Goal: Entertainment & Leisure: Browse casually

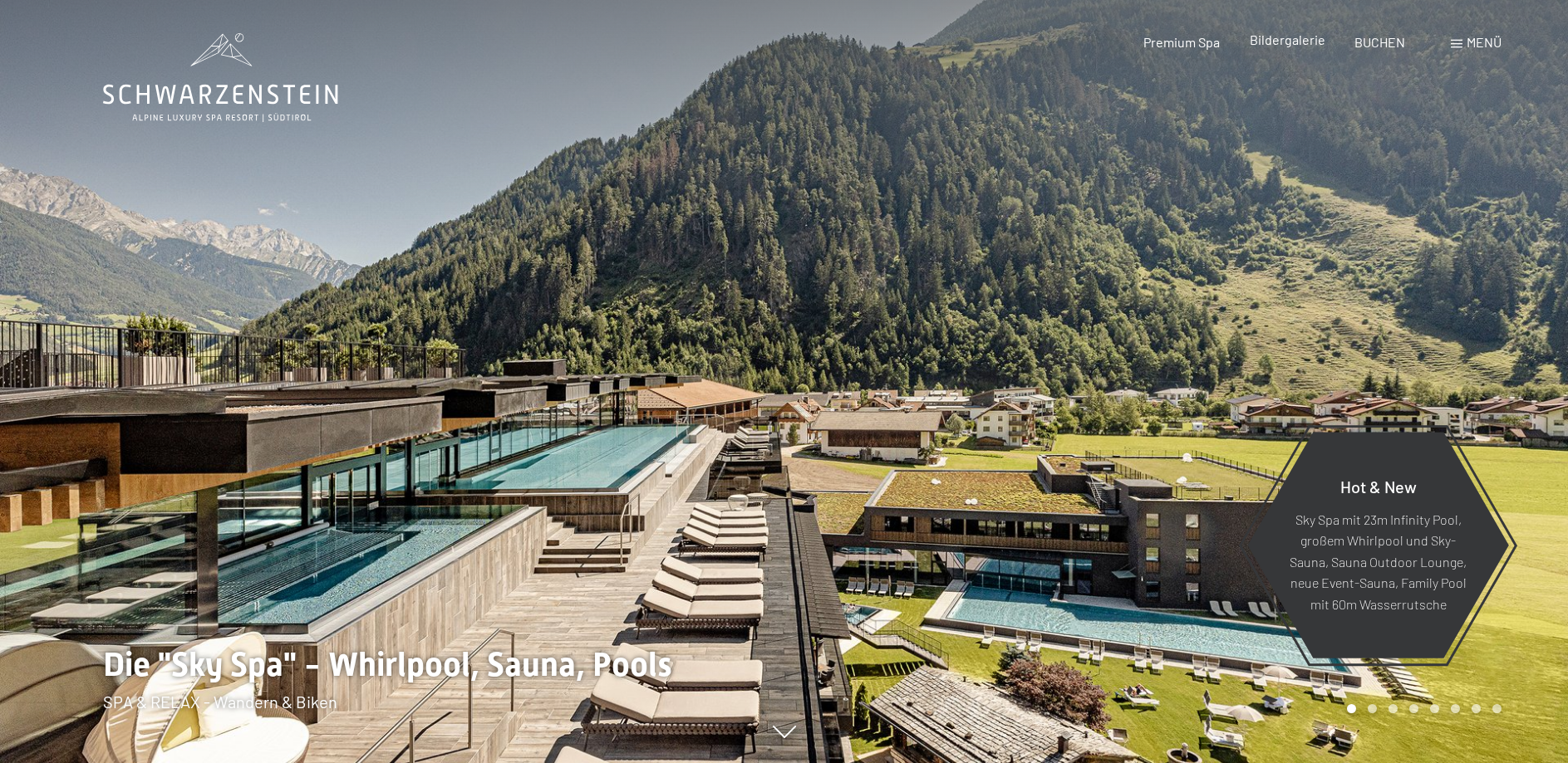
click at [1290, 42] on span "Bildergalerie" at bounding box center [1287, 39] width 75 height 16
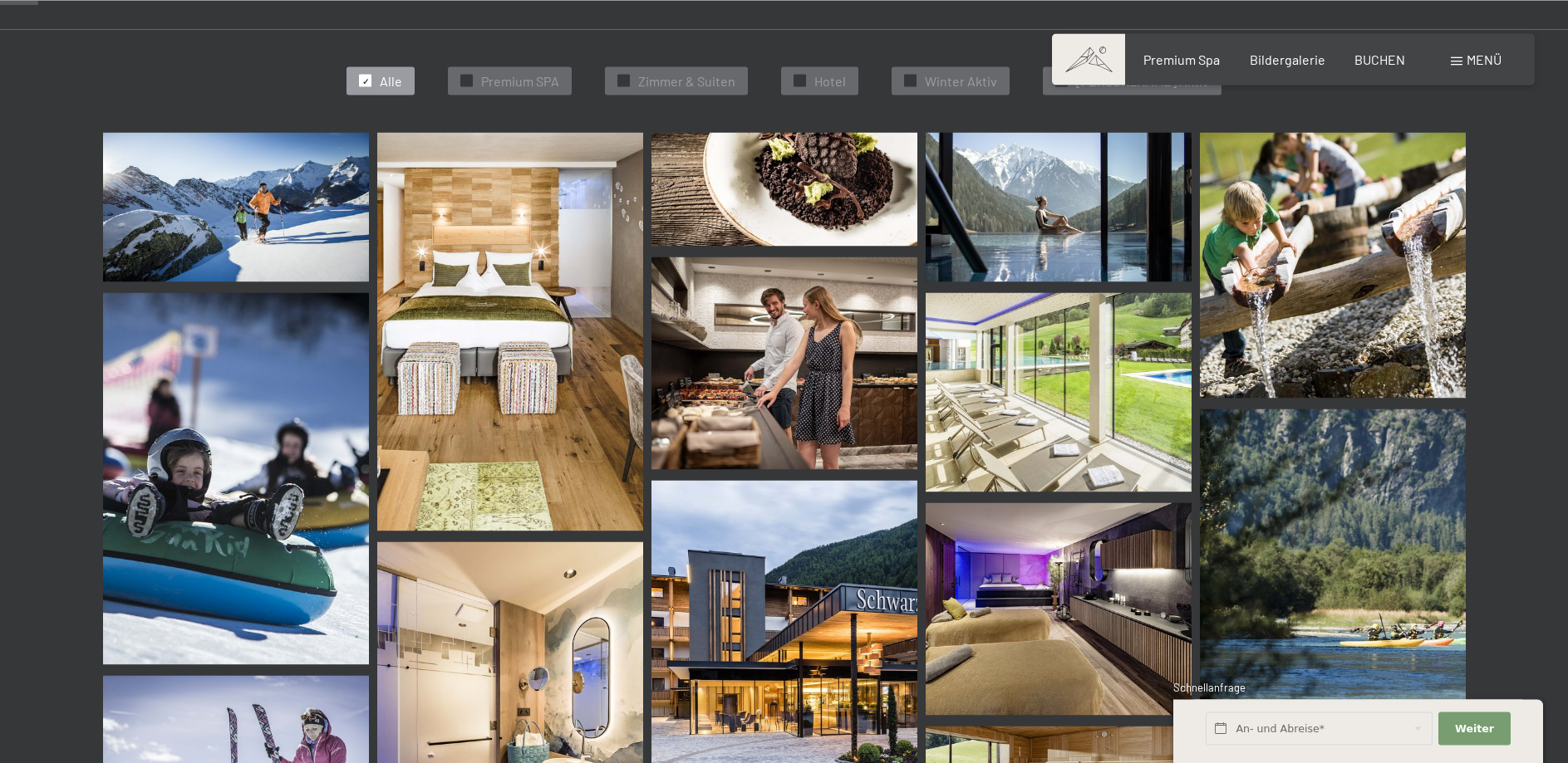
scroll to position [509, 0]
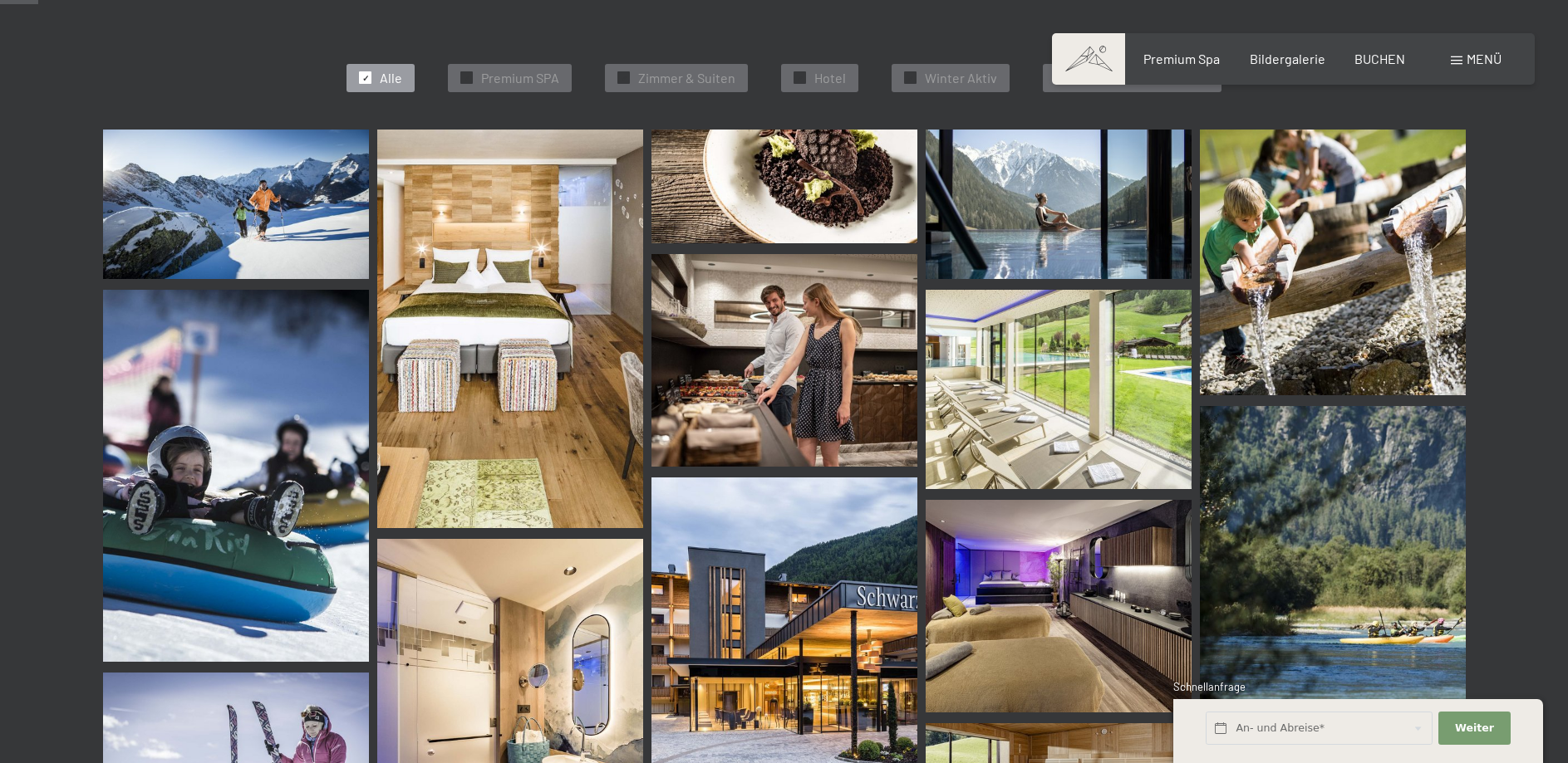
click at [260, 198] on img at bounding box center [235, 204] width 266 height 150
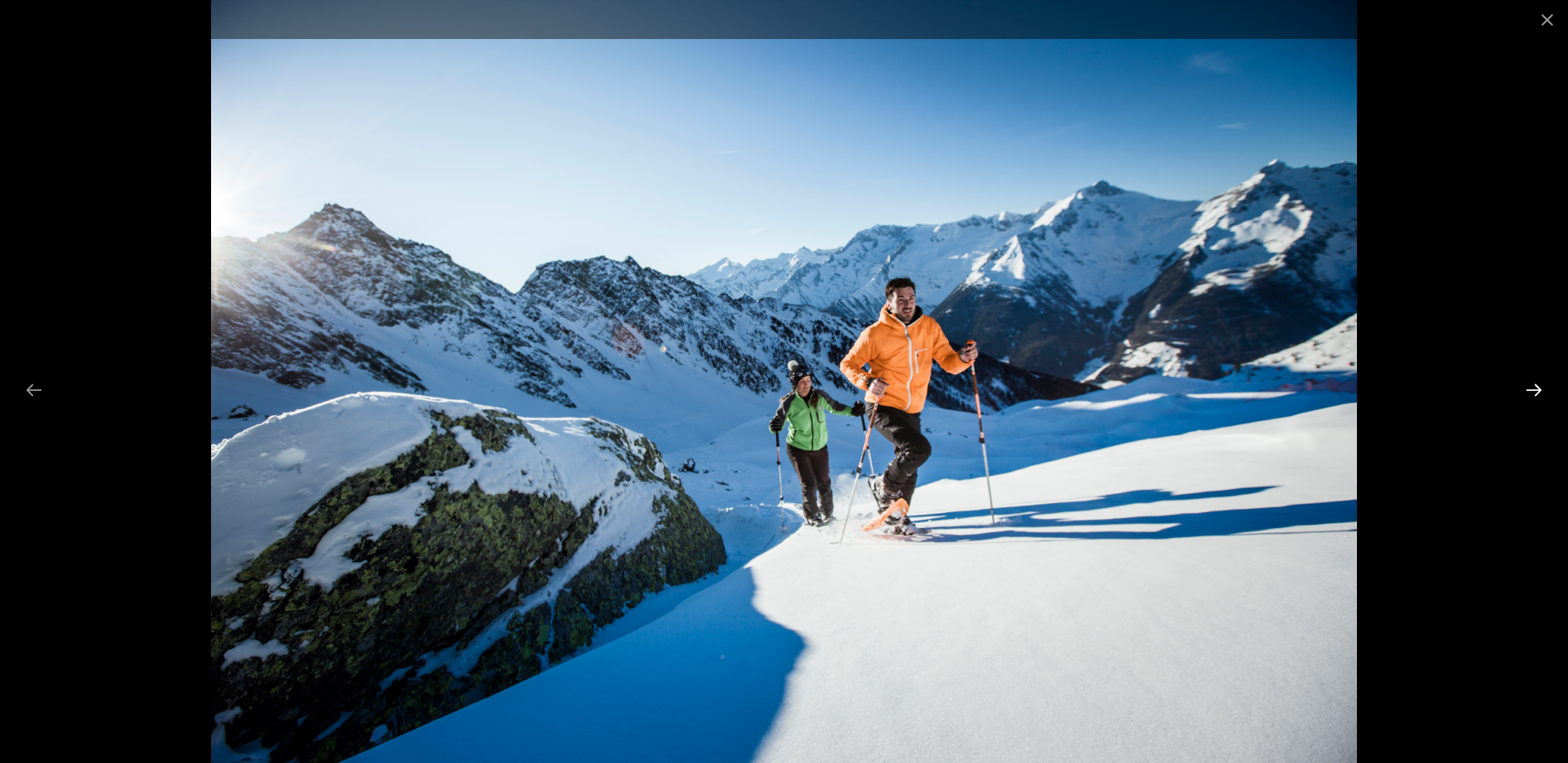
click at [1526, 391] on button "Next slide" at bounding box center [1534, 390] width 35 height 32
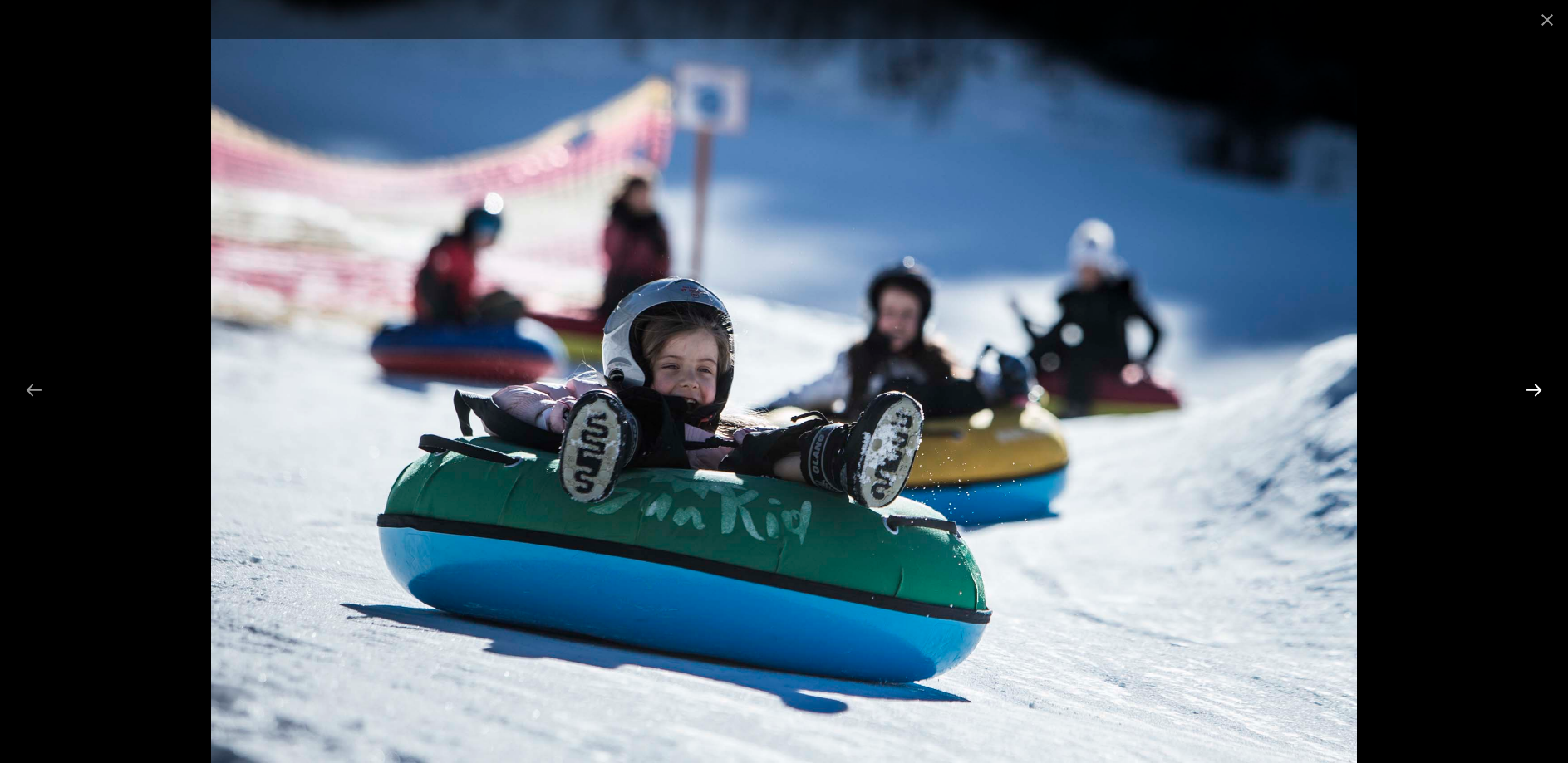
click at [1526, 391] on button "Next slide" at bounding box center [1534, 390] width 35 height 32
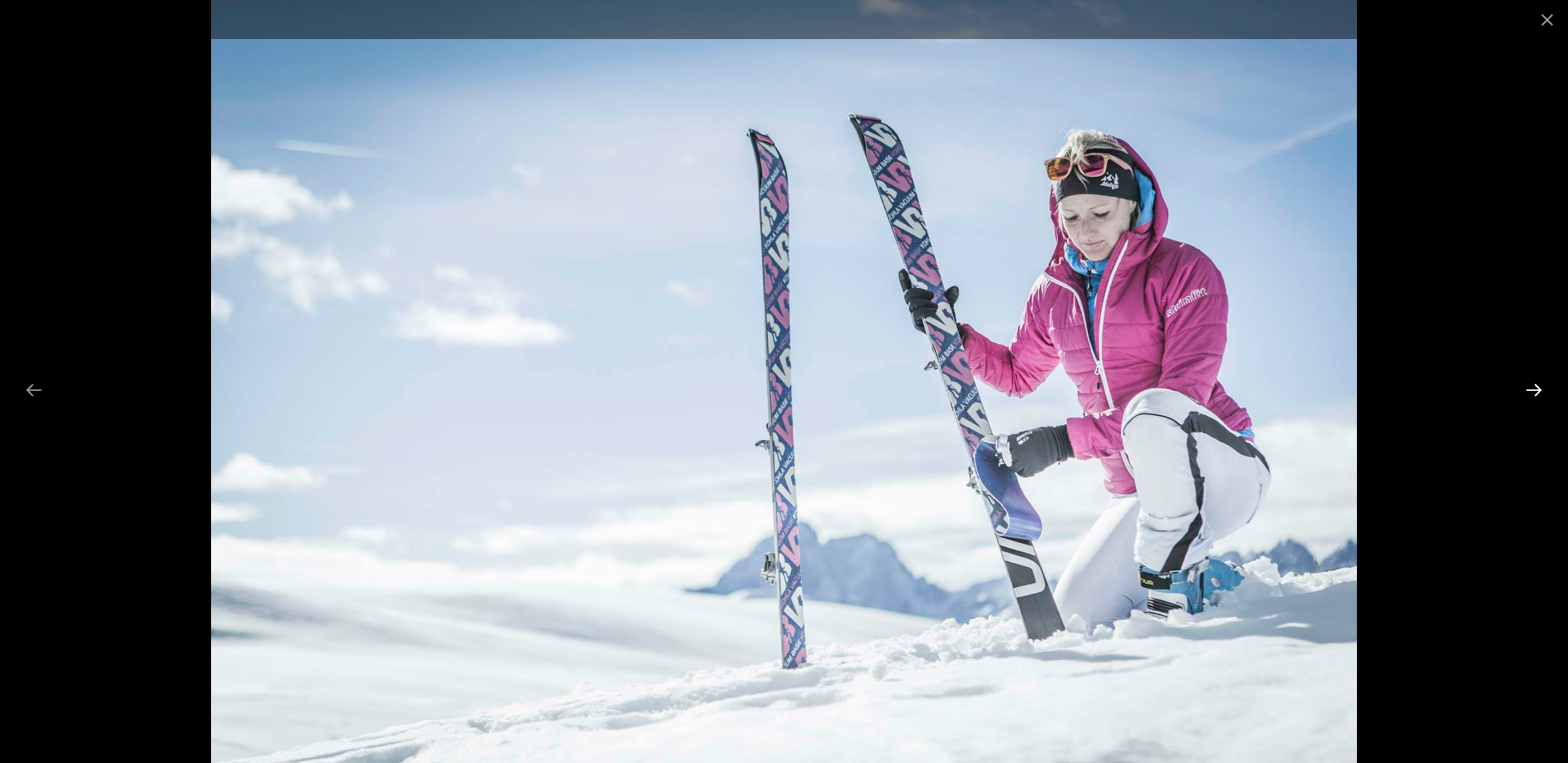
click at [1526, 391] on button "Next slide" at bounding box center [1534, 390] width 35 height 32
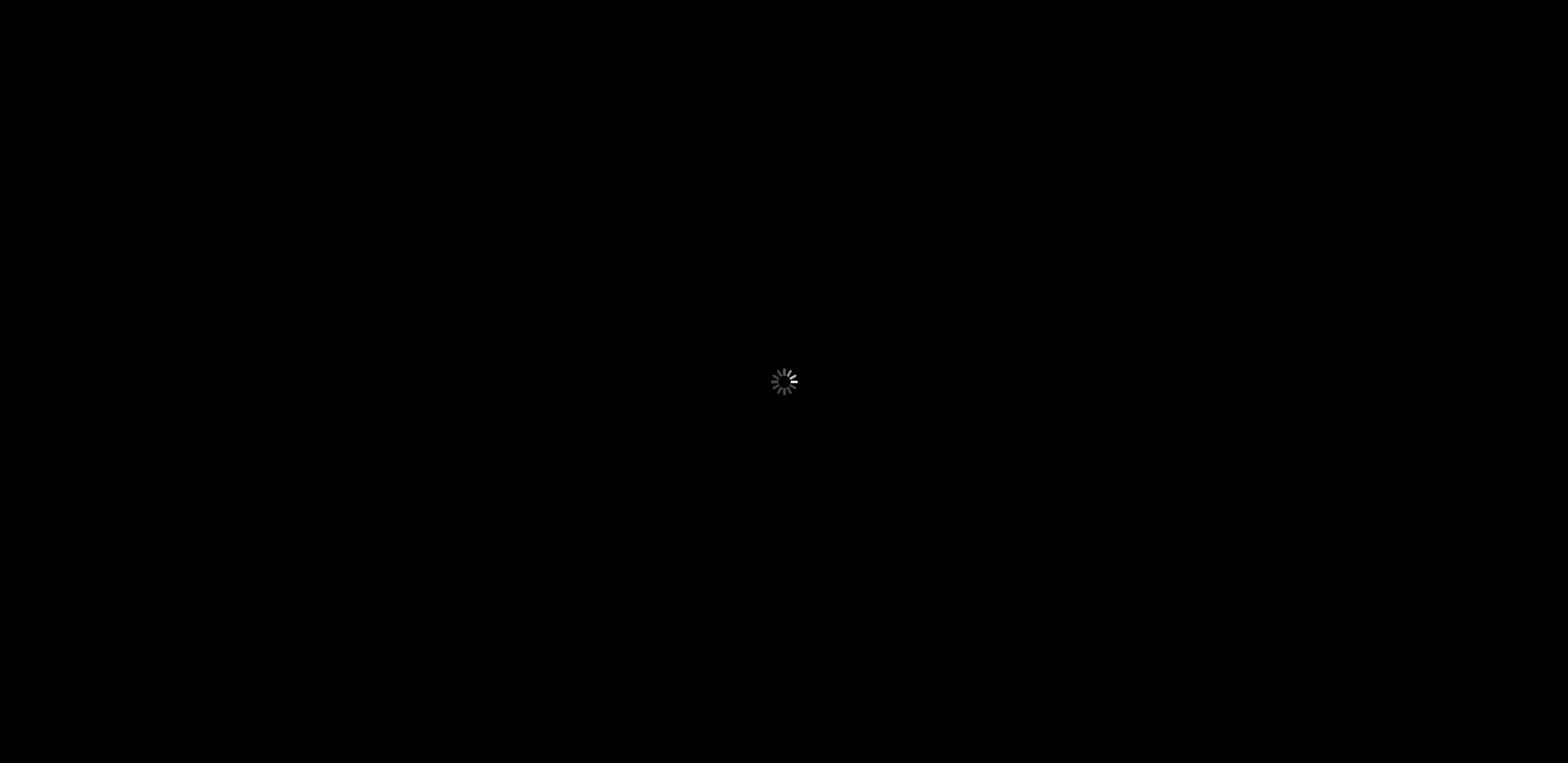
click at [1528, 391] on button "Next slide" at bounding box center [1541, 390] width 35 height 32
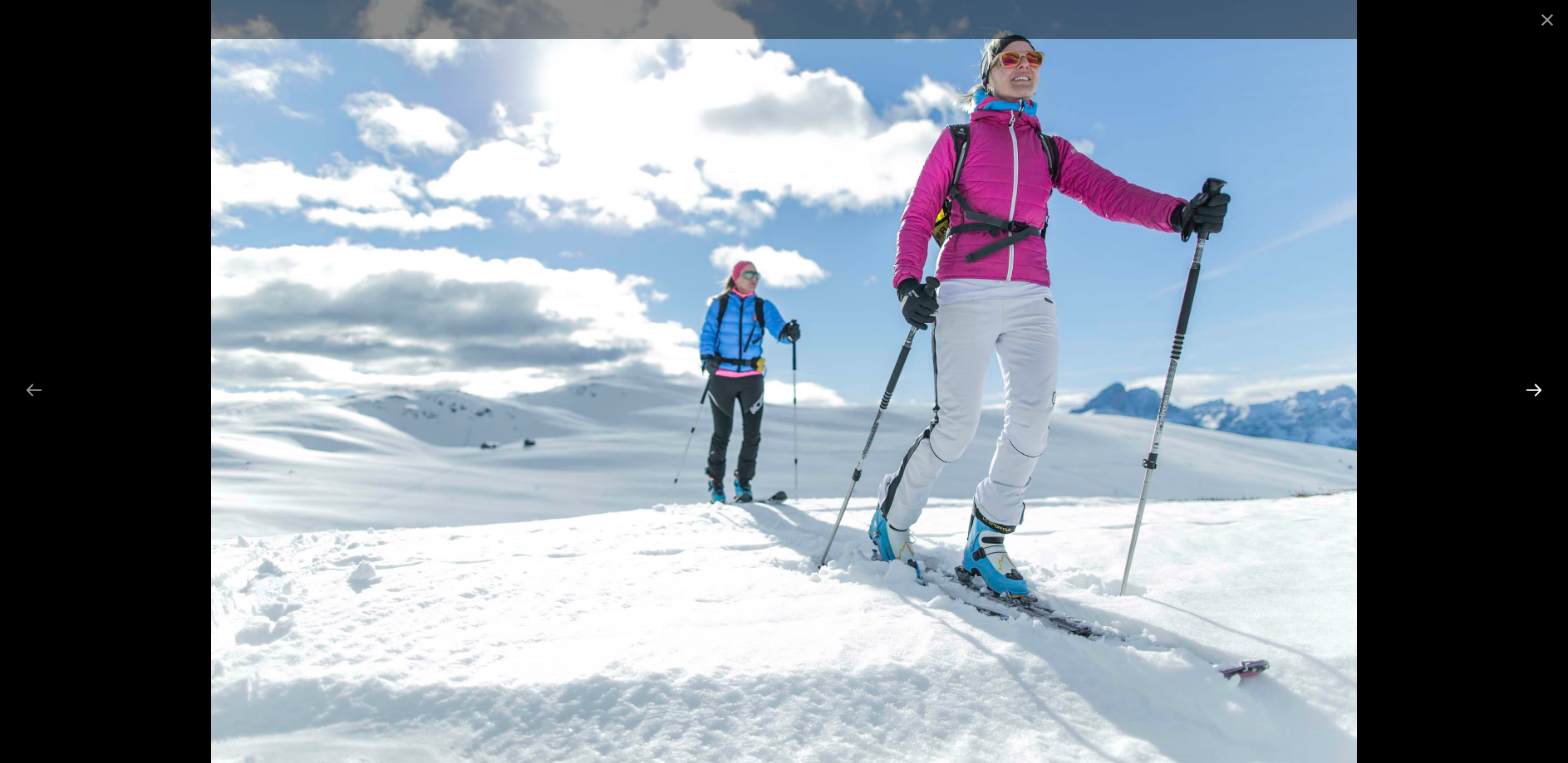
click at [1533, 391] on button "Next slide" at bounding box center [1534, 390] width 35 height 32
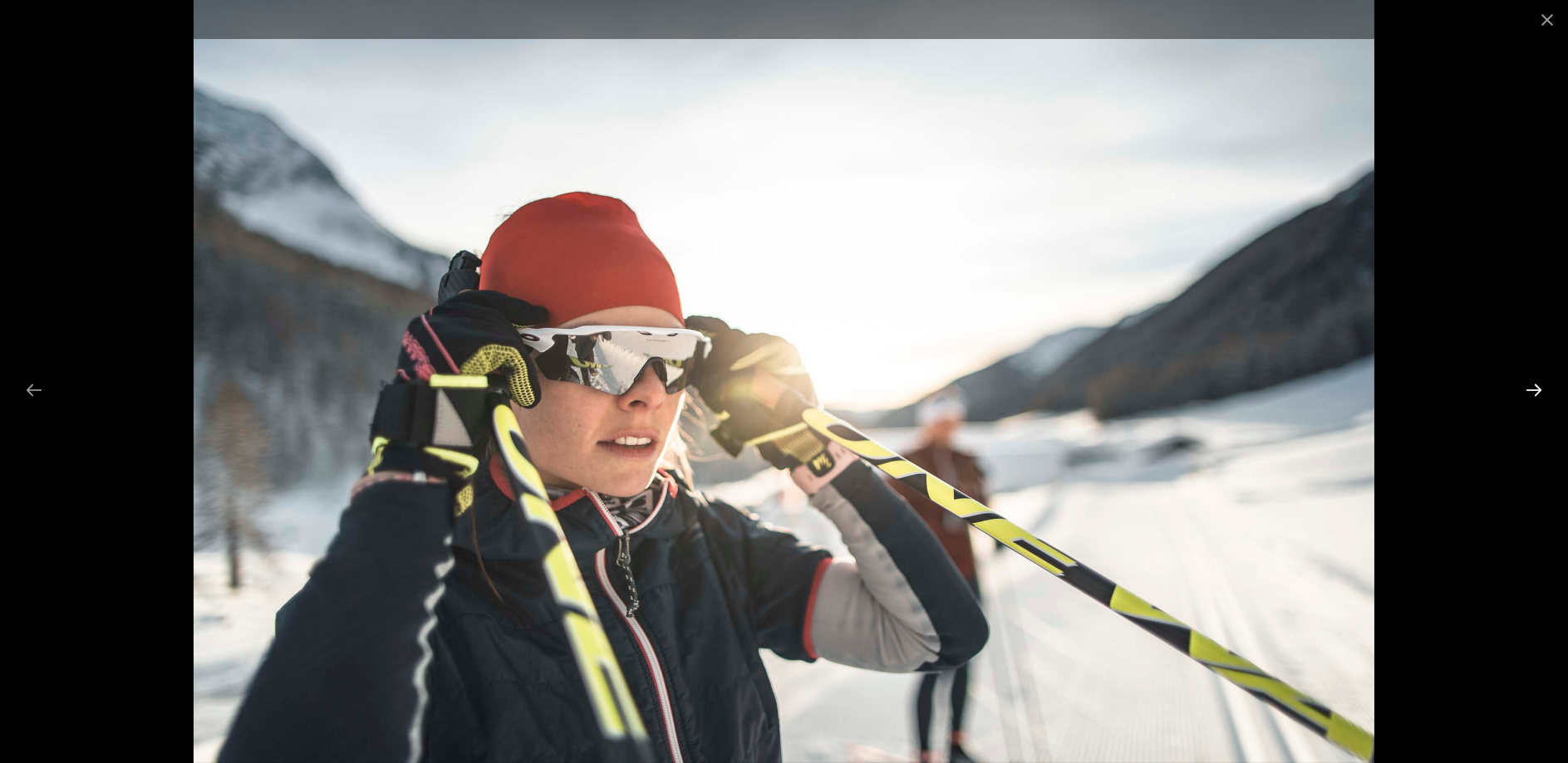
click at [1530, 392] on button "Next slide" at bounding box center [1534, 390] width 35 height 32
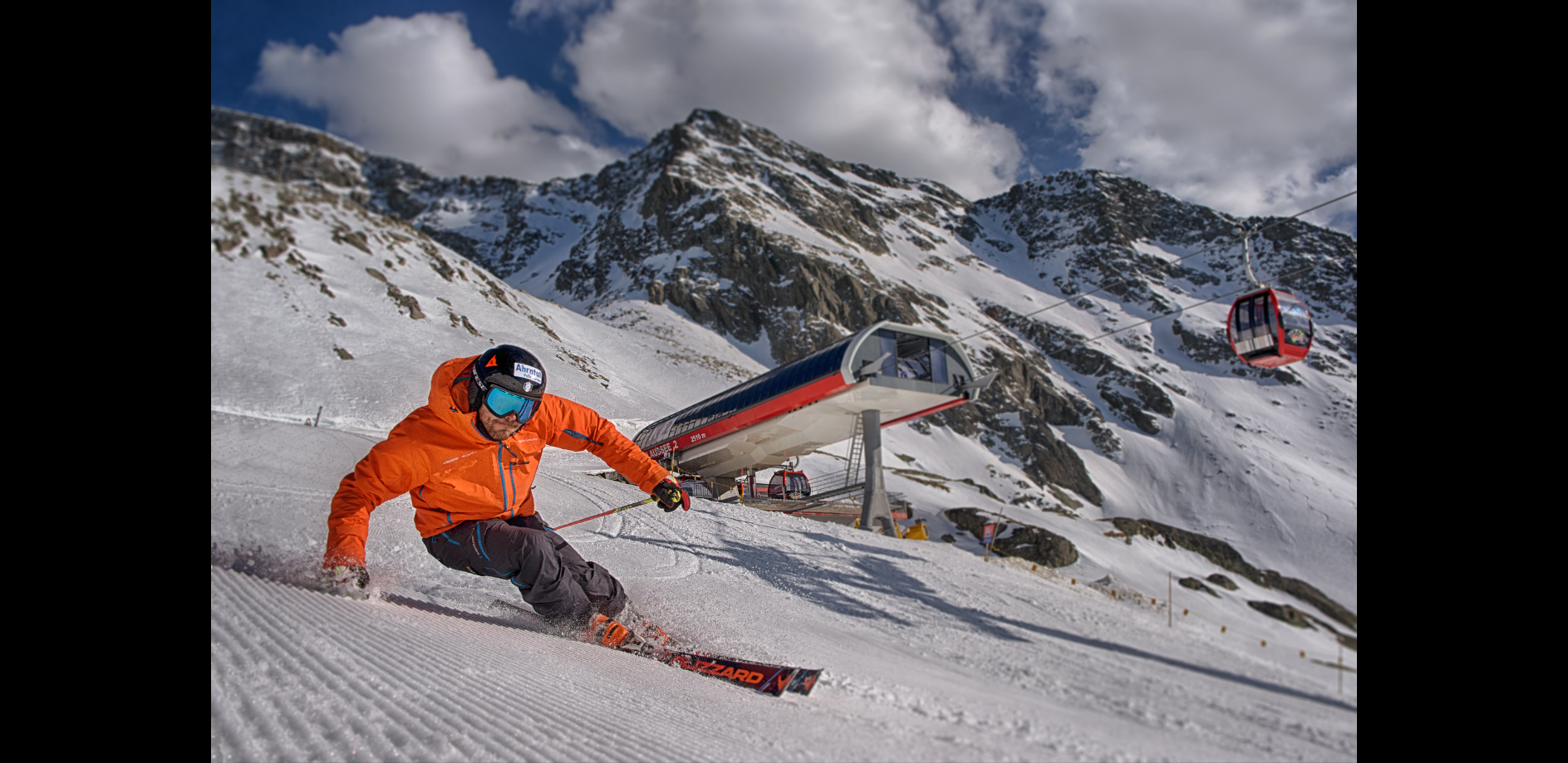
click at [1531, 392] on button "Next slide" at bounding box center [1541, 390] width 35 height 32
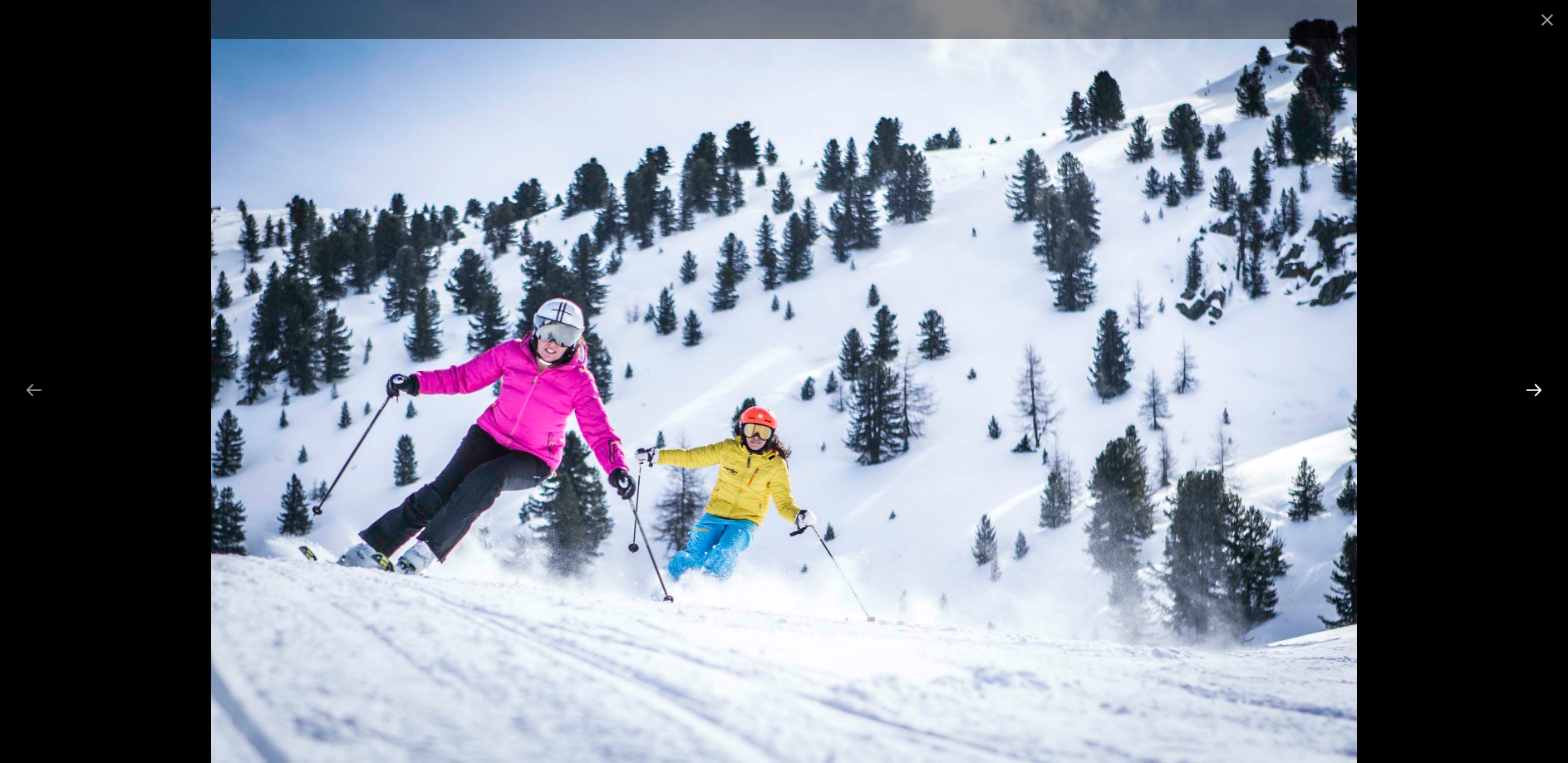
click at [1534, 392] on button "Next slide" at bounding box center [1534, 390] width 35 height 32
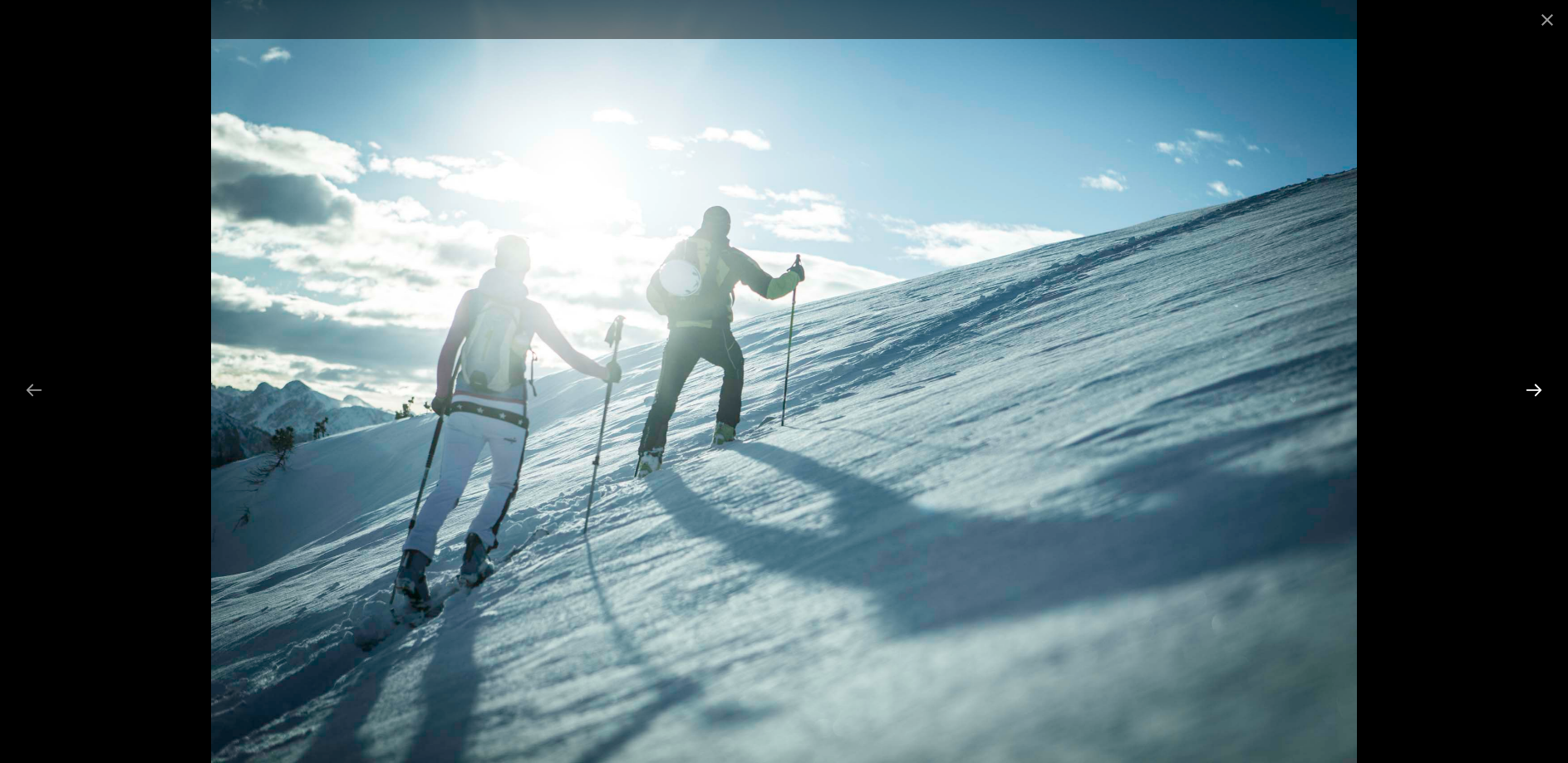
click at [1537, 392] on button "Next slide" at bounding box center [1534, 390] width 35 height 32
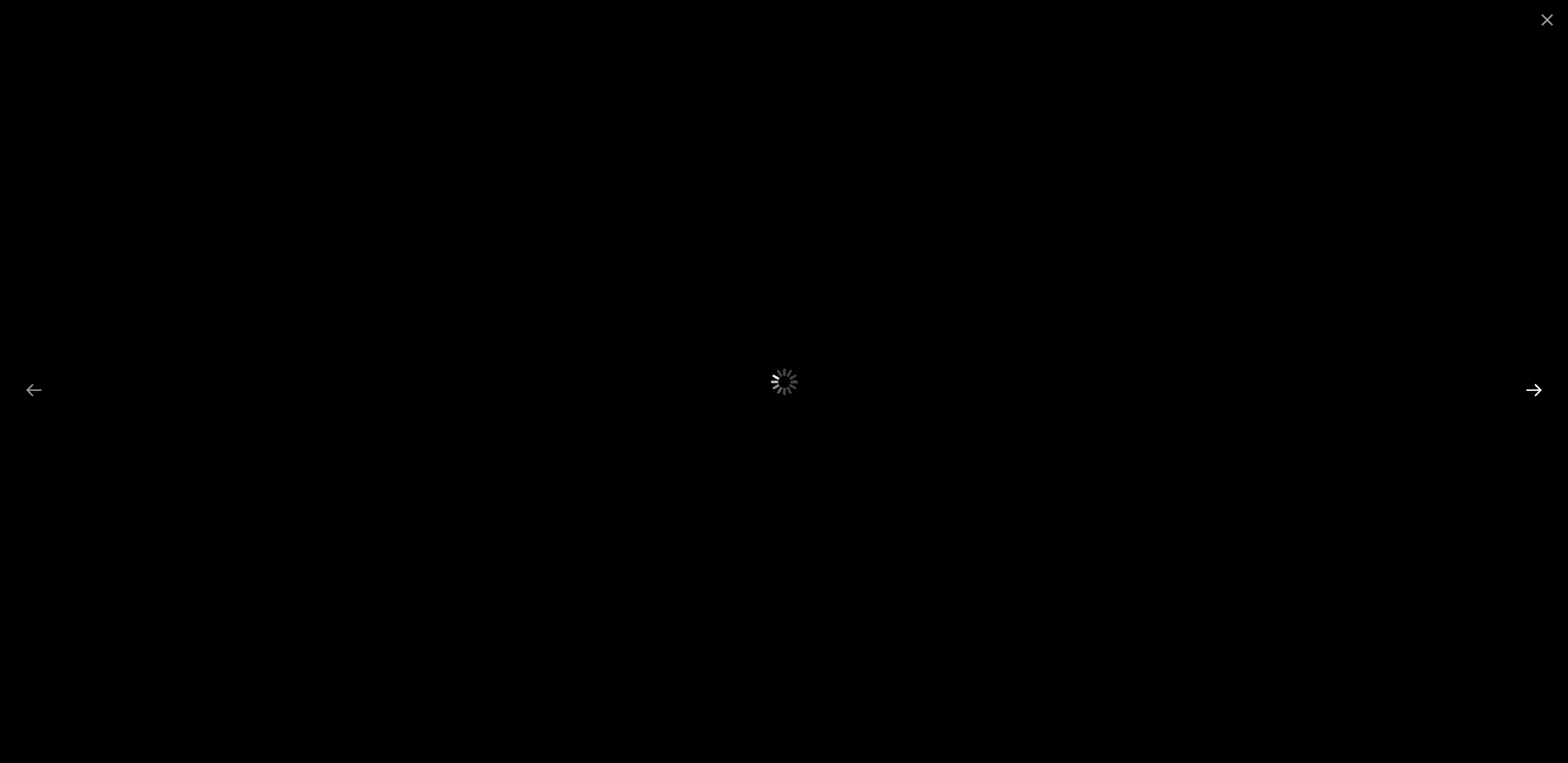
click at [1537, 389] on button "Next slide" at bounding box center [1534, 390] width 35 height 32
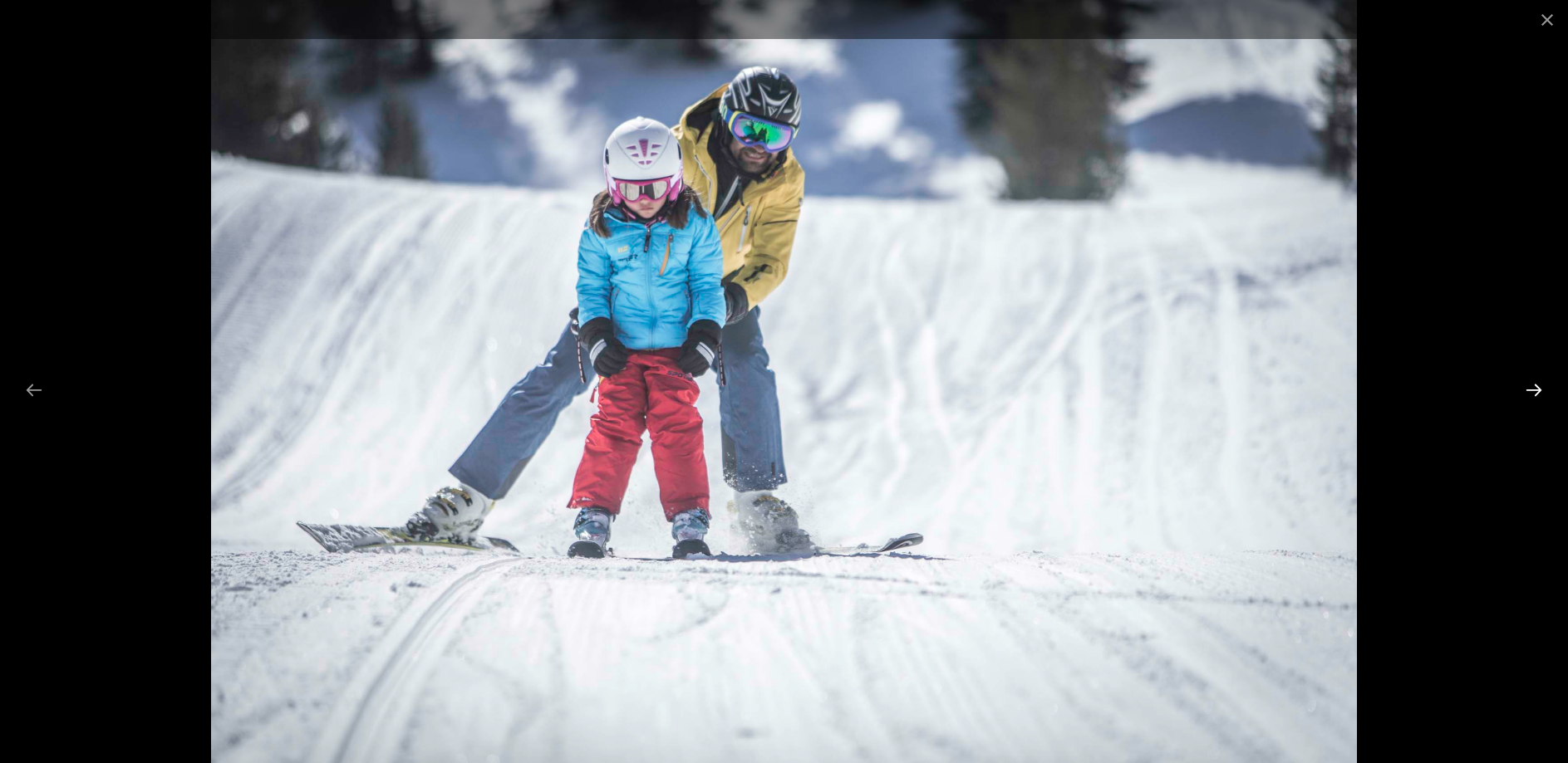
click at [1537, 390] on button "Next slide" at bounding box center [1534, 390] width 35 height 32
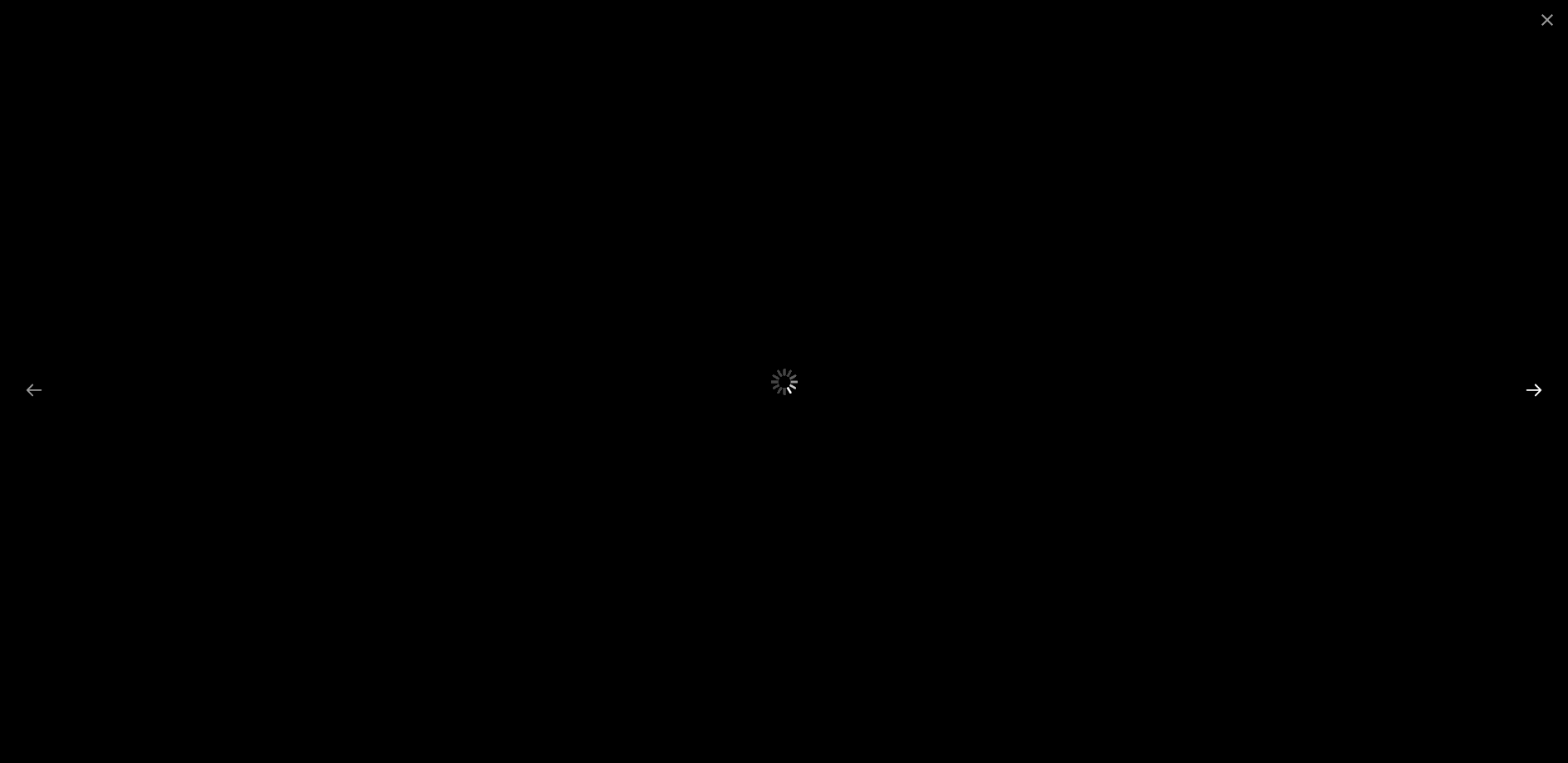
click at [1537, 390] on button "Next slide" at bounding box center [1534, 390] width 35 height 32
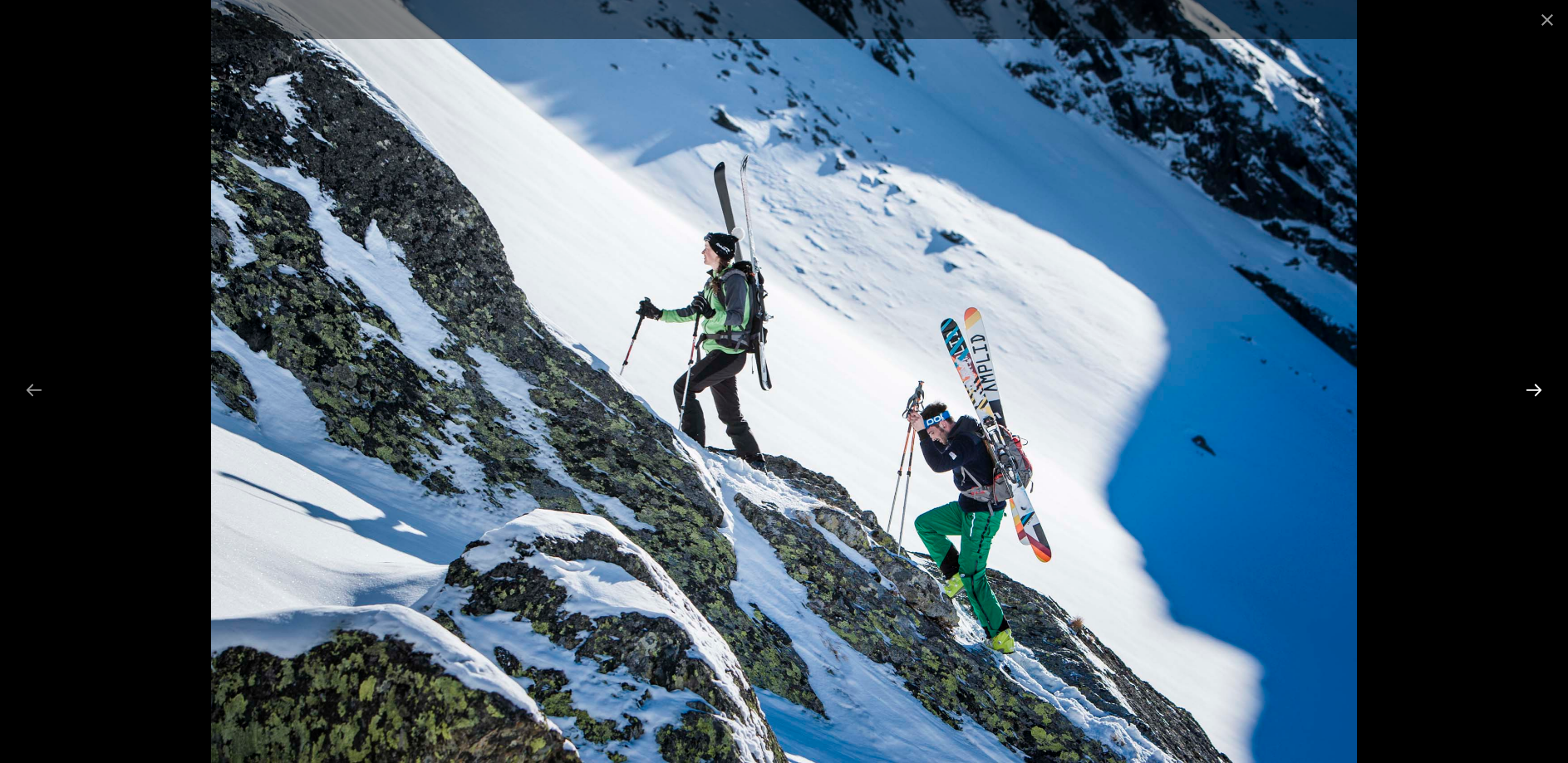
click at [1537, 390] on button "Next slide" at bounding box center [1534, 390] width 35 height 32
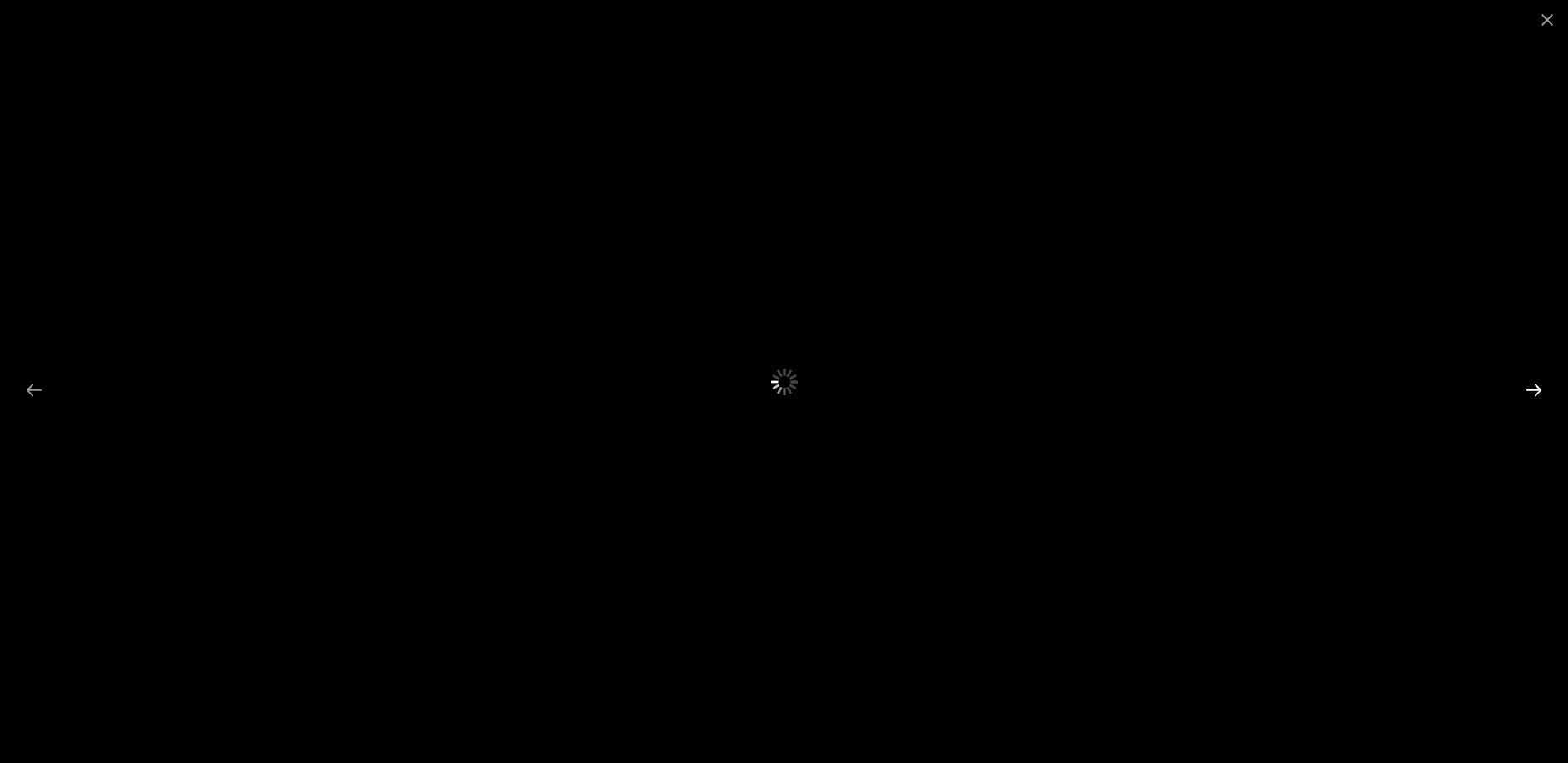
click at [1537, 390] on button "Next slide" at bounding box center [1534, 390] width 35 height 32
click at [1544, 22] on button "Close gallery" at bounding box center [1547, 19] width 42 height 39
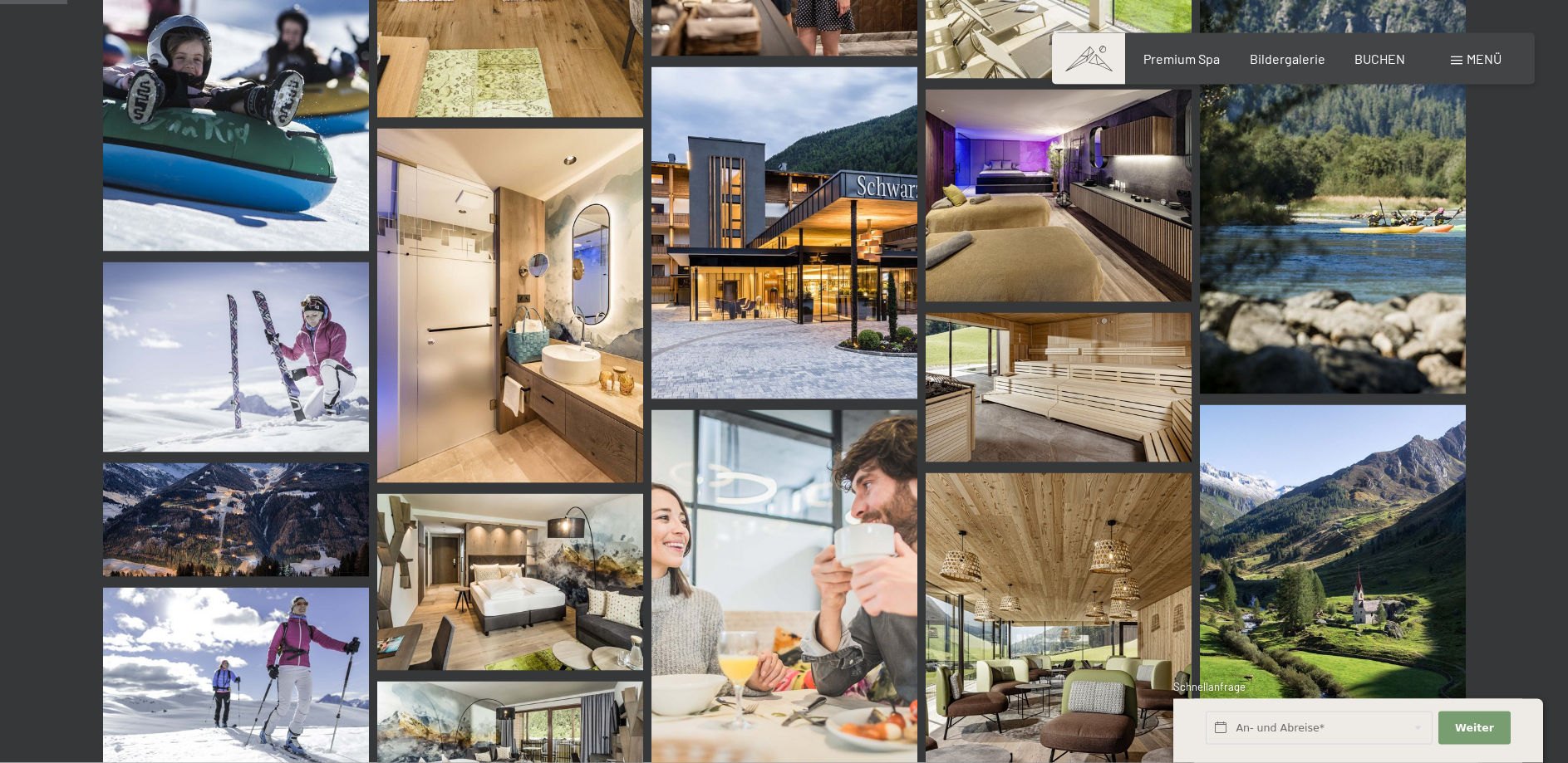
scroll to position [933, 0]
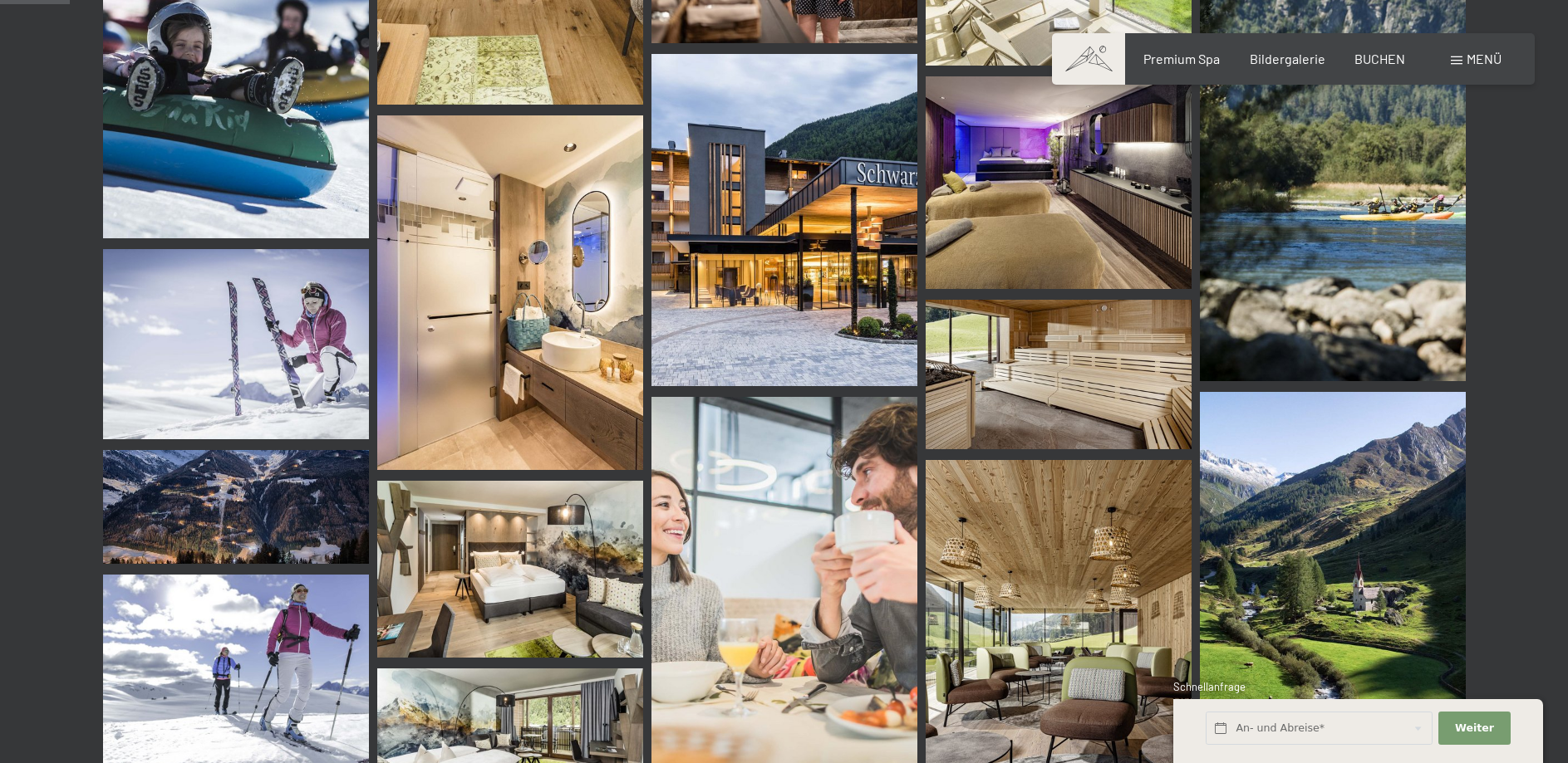
click at [538, 322] on img at bounding box center [510, 292] width 266 height 354
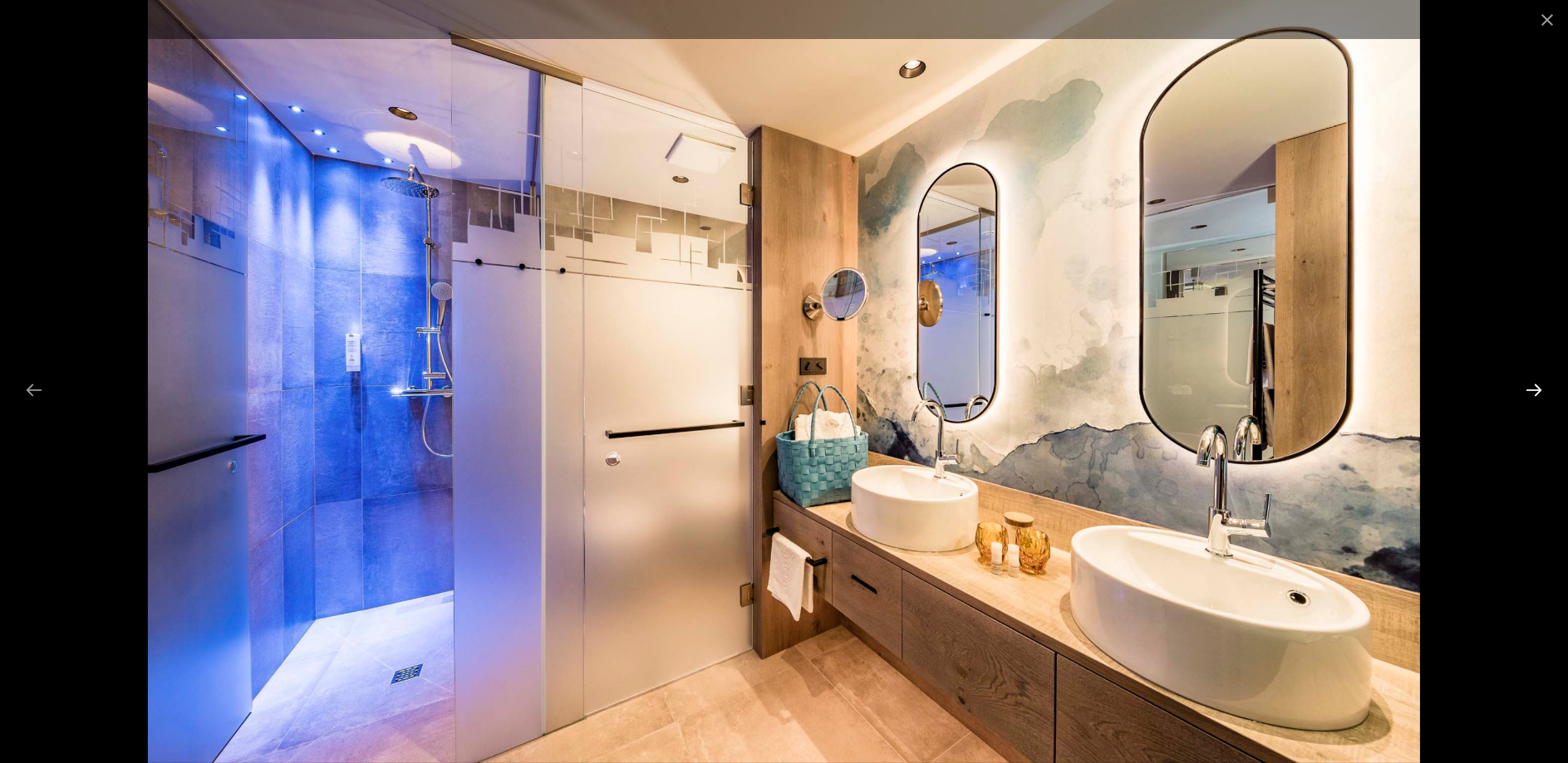
click at [1536, 388] on button "Next slide" at bounding box center [1534, 390] width 35 height 32
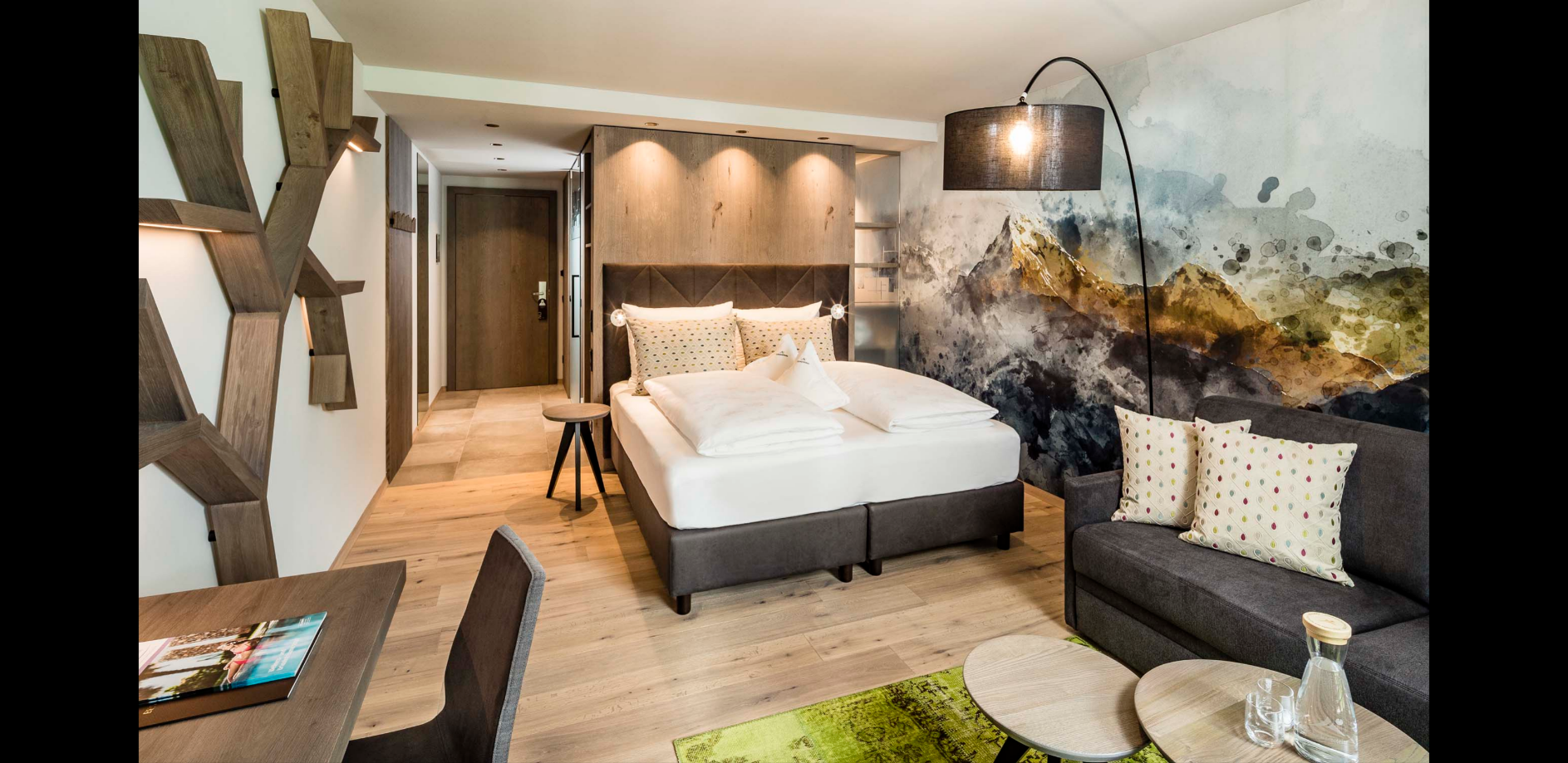
click at [1528, 386] on button "Next slide" at bounding box center [1541, 390] width 35 height 32
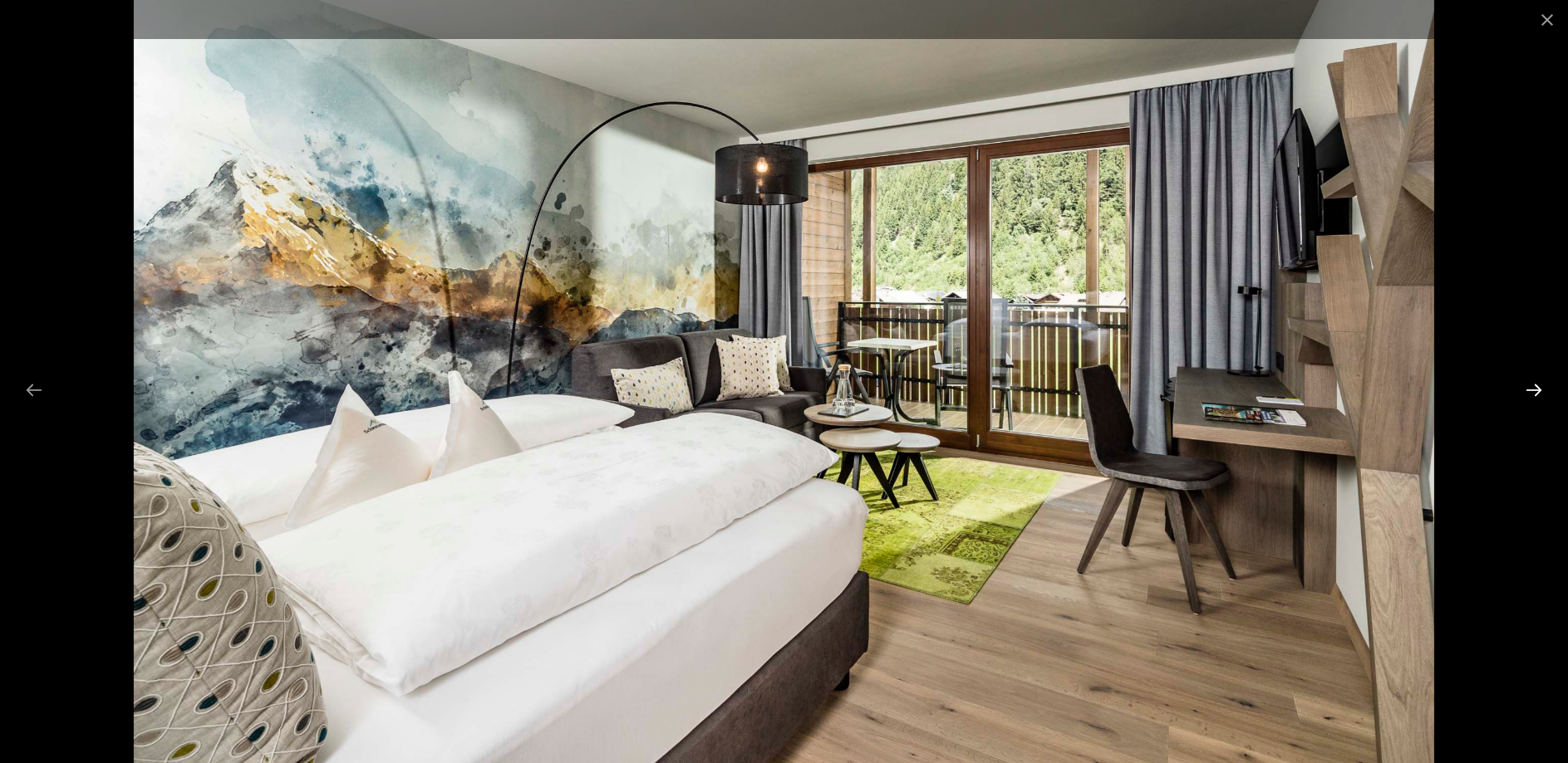
click at [1537, 391] on button "Next slide" at bounding box center [1534, 390] width 35 height 32
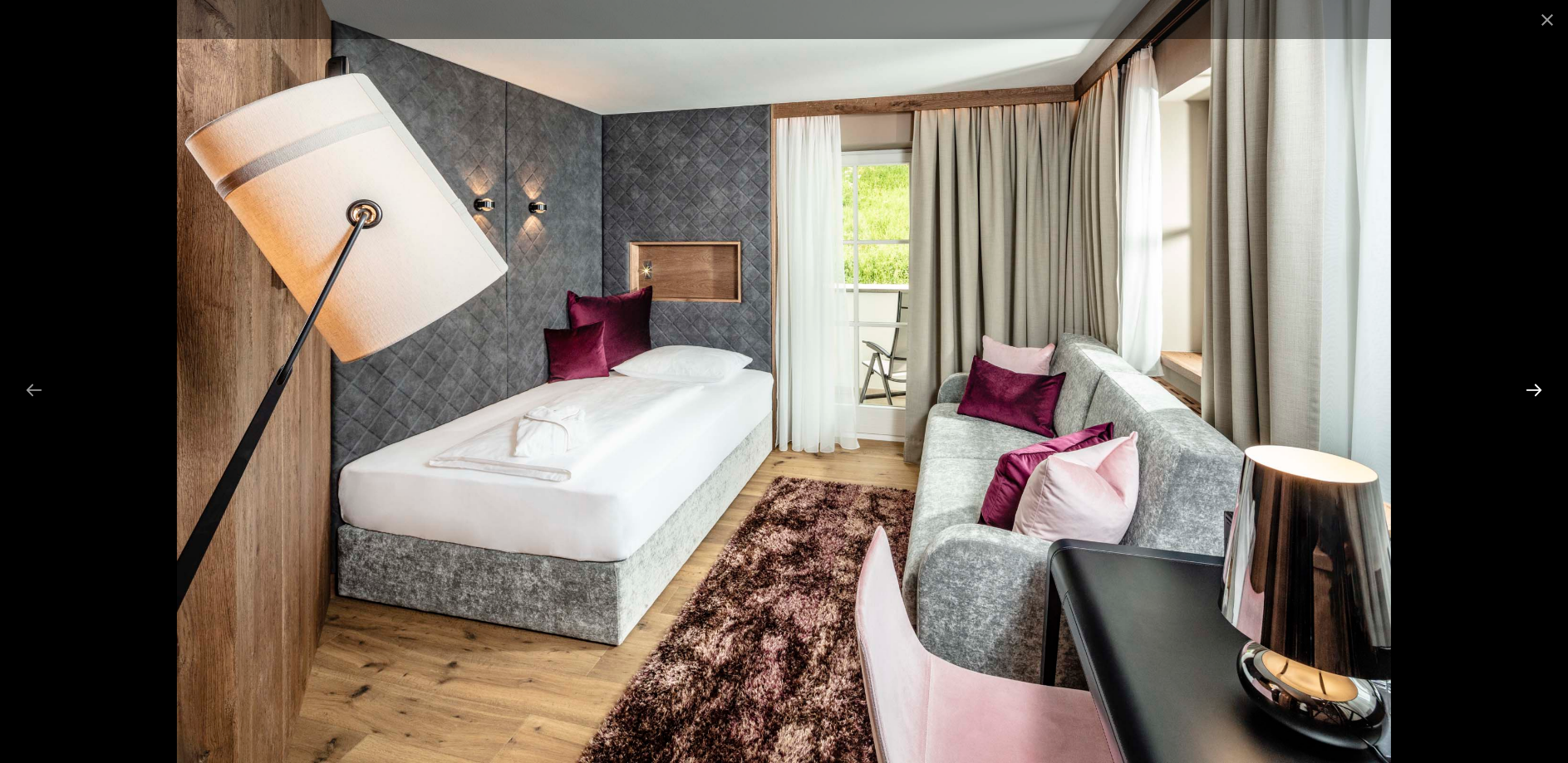
click at [1537, 391] on button "Next slide" at bounding box center [1534, 390] width 35 height 32
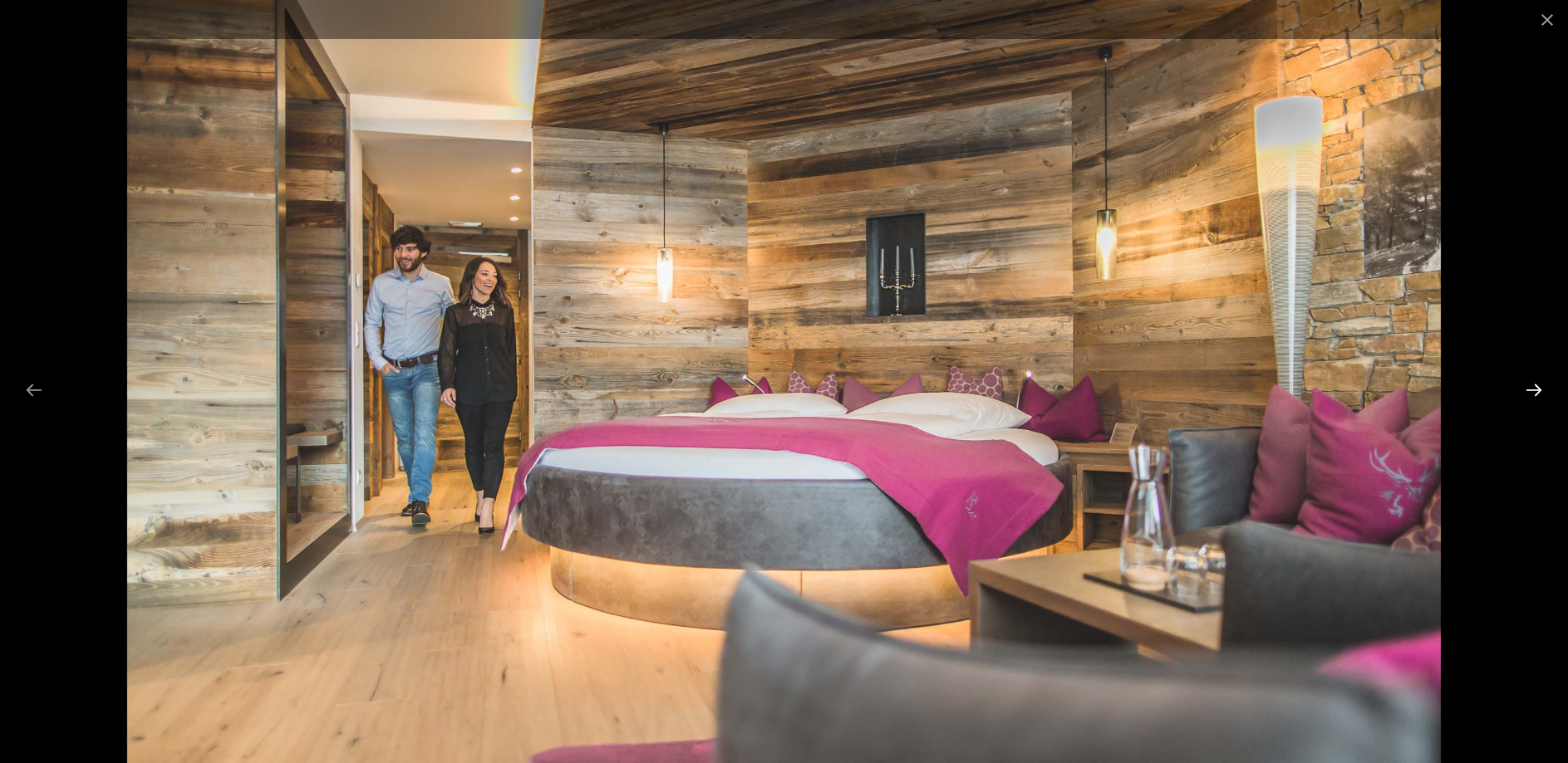
click at [1537, 391] on button "Next slide" at bounding box center [1534, 390] width 35 height 32
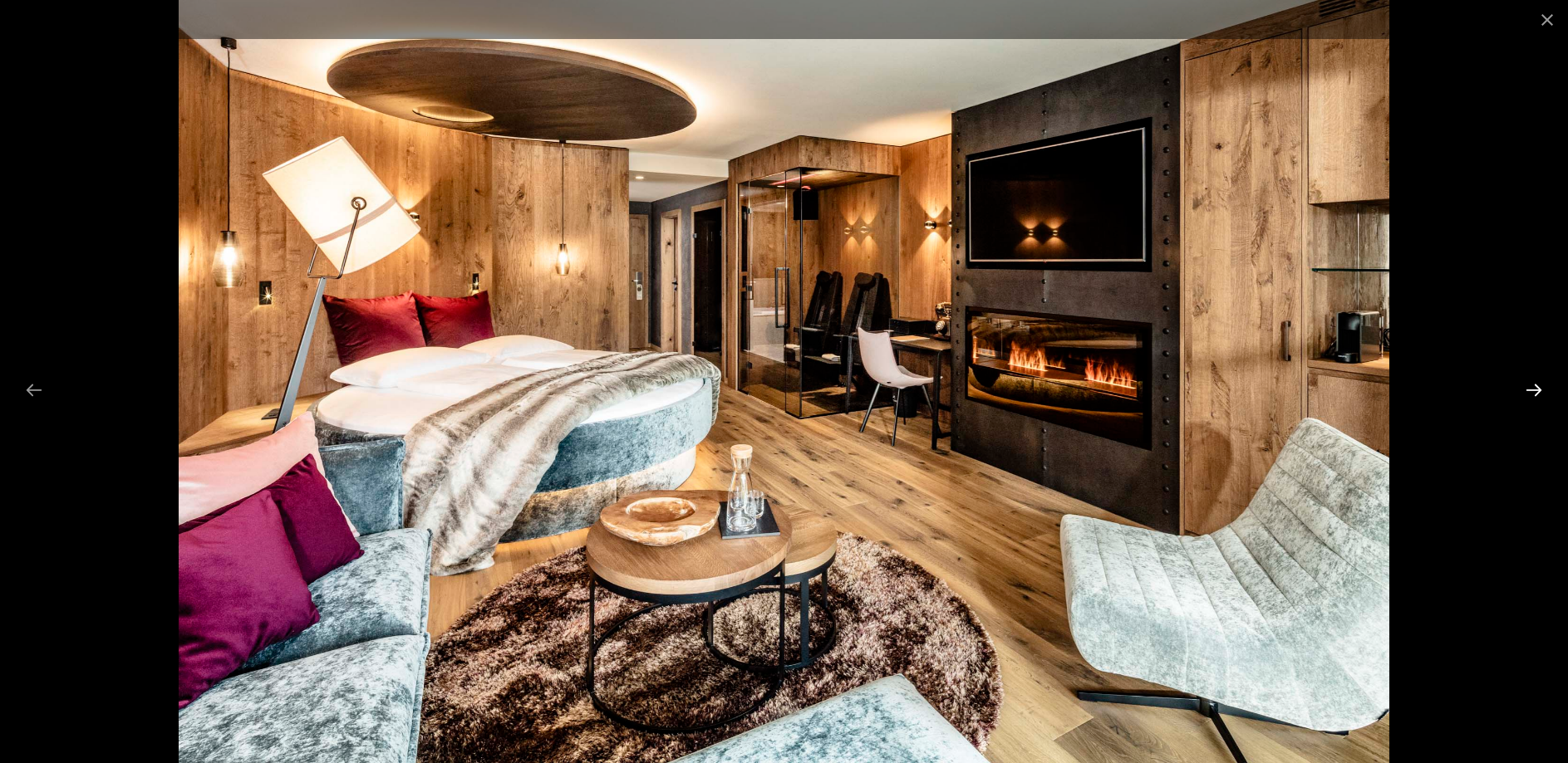
click at [1537, 391] on button "Next slide" at bounding box center [1534, 390] width 35 height 32
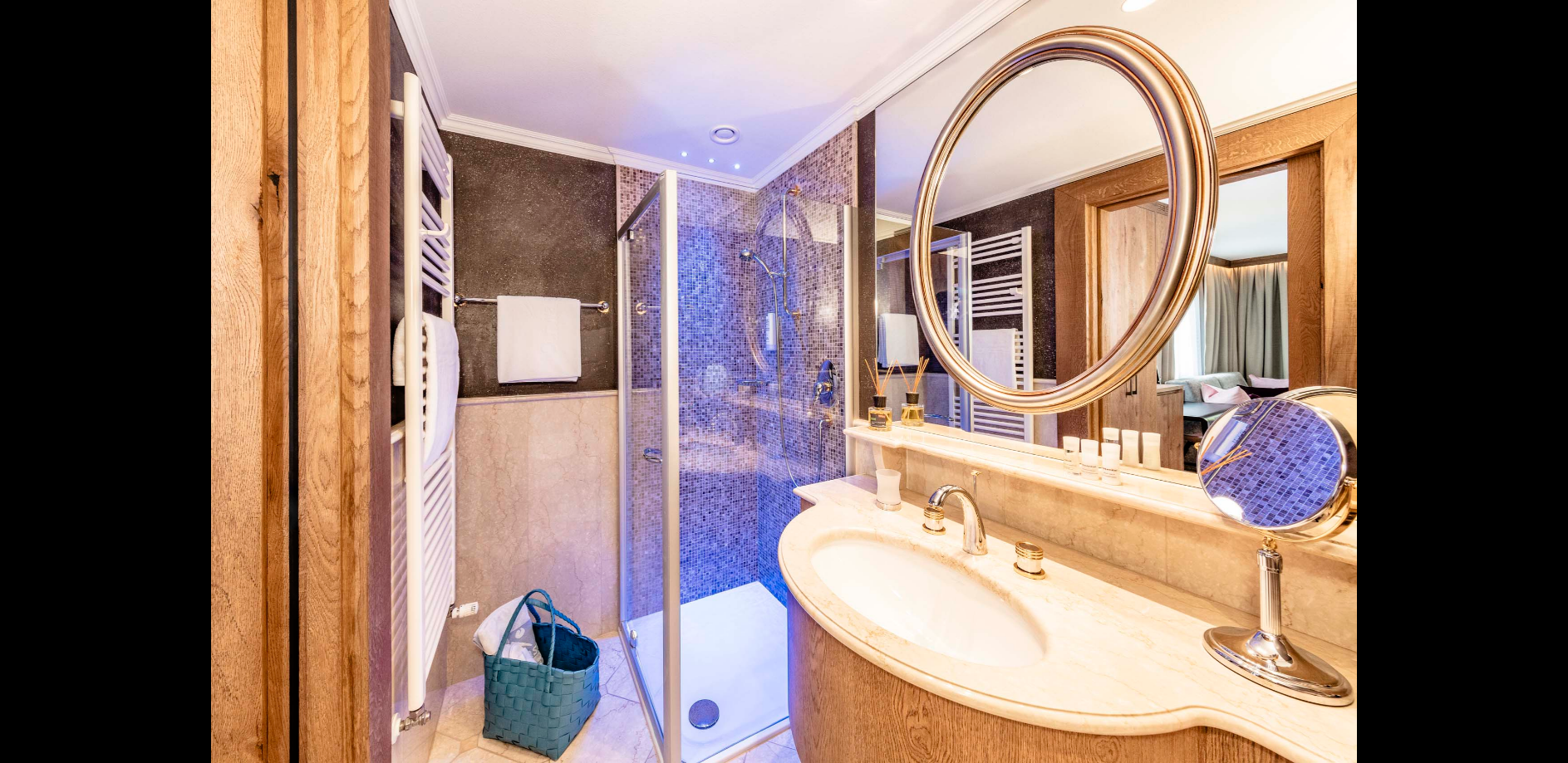
click at [1537, 391] on button "Next slide" at bounding box center [1541, 390] width 35 height 32
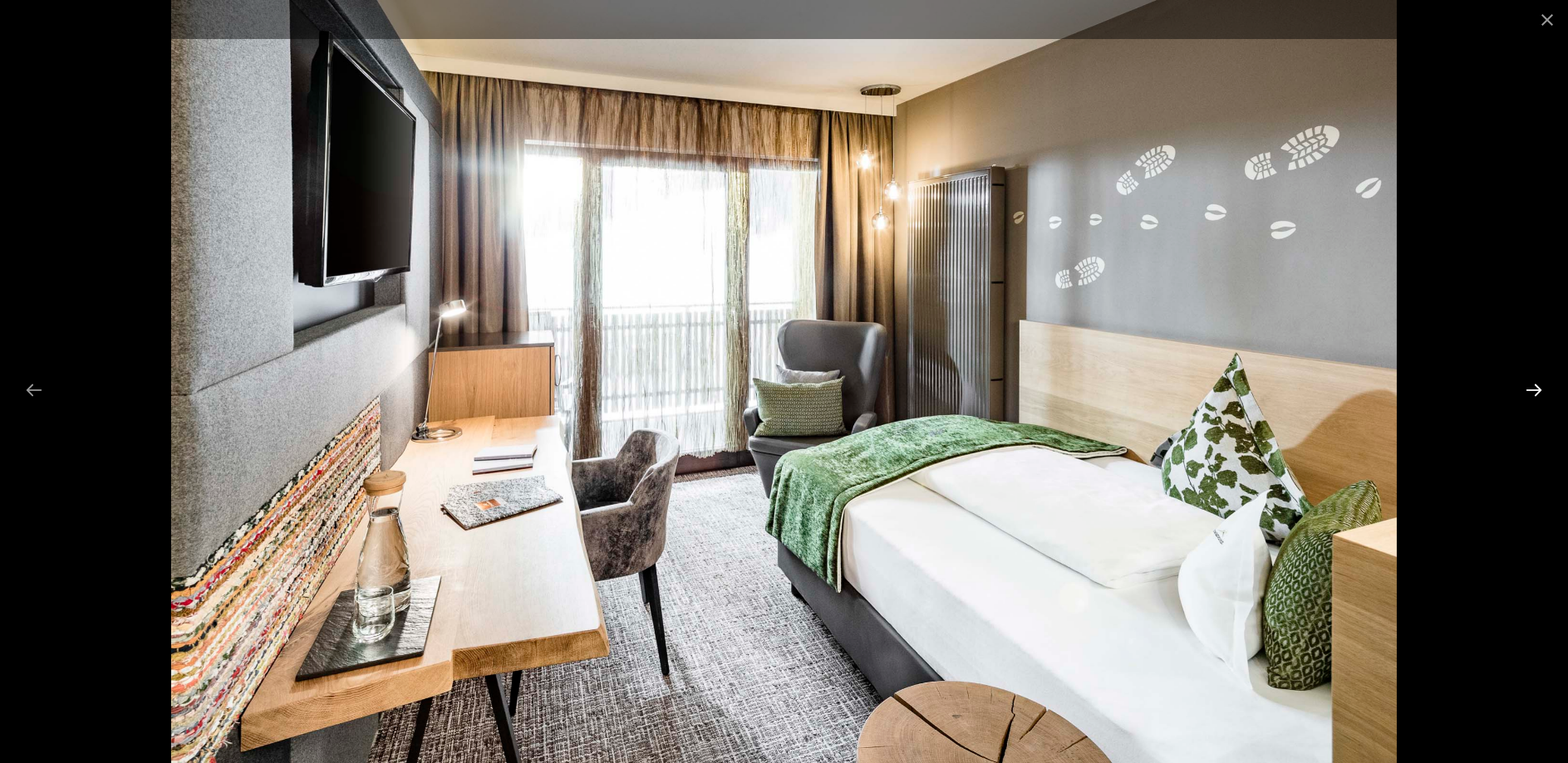
click at [1537, 391] on button "Next slide" at bounding box center [1534, 390] width 35 height 32
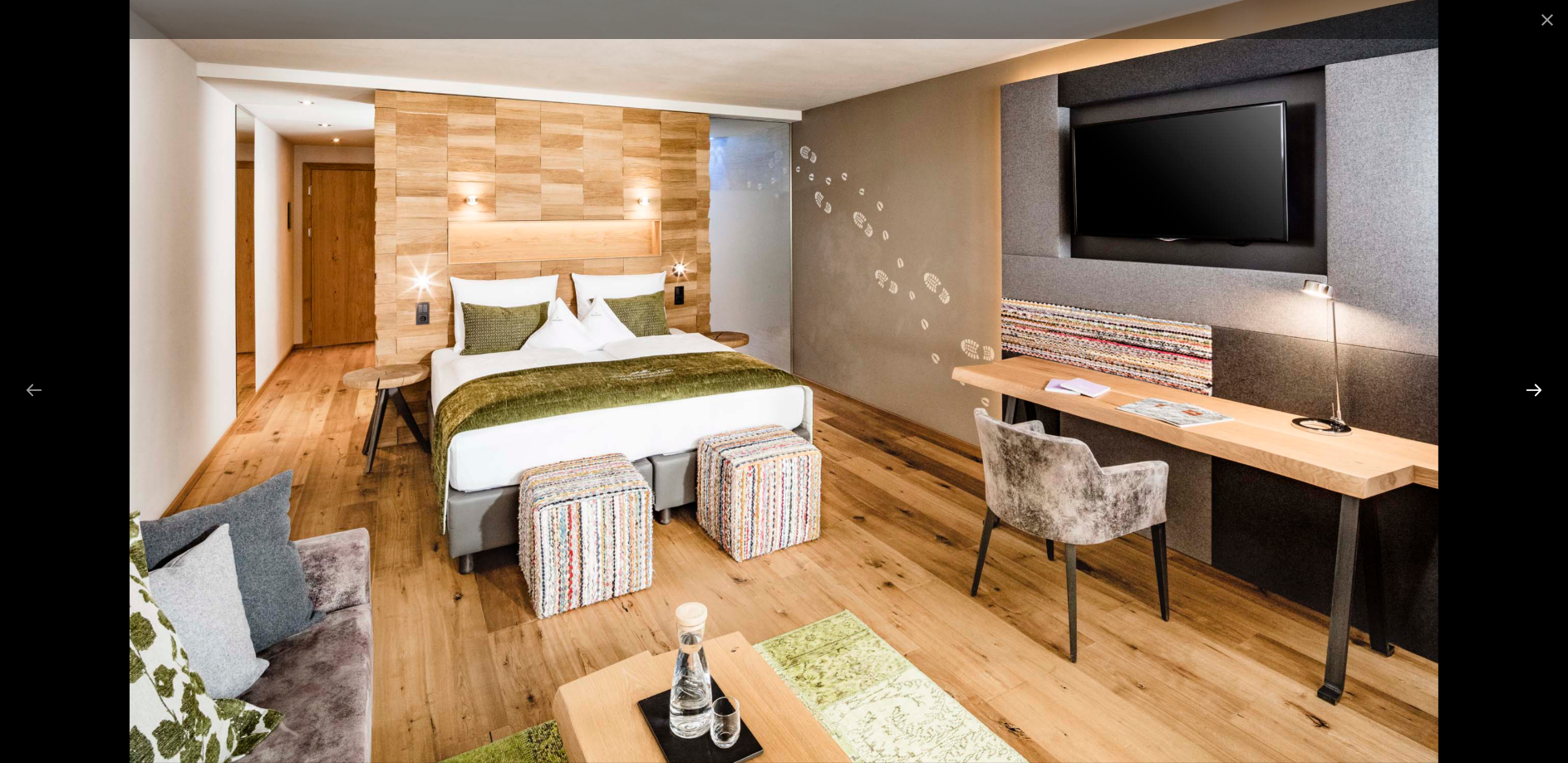
click at [1537, 391] on button "Next slide" at bounding box center [1534, 390] width 35 height 32
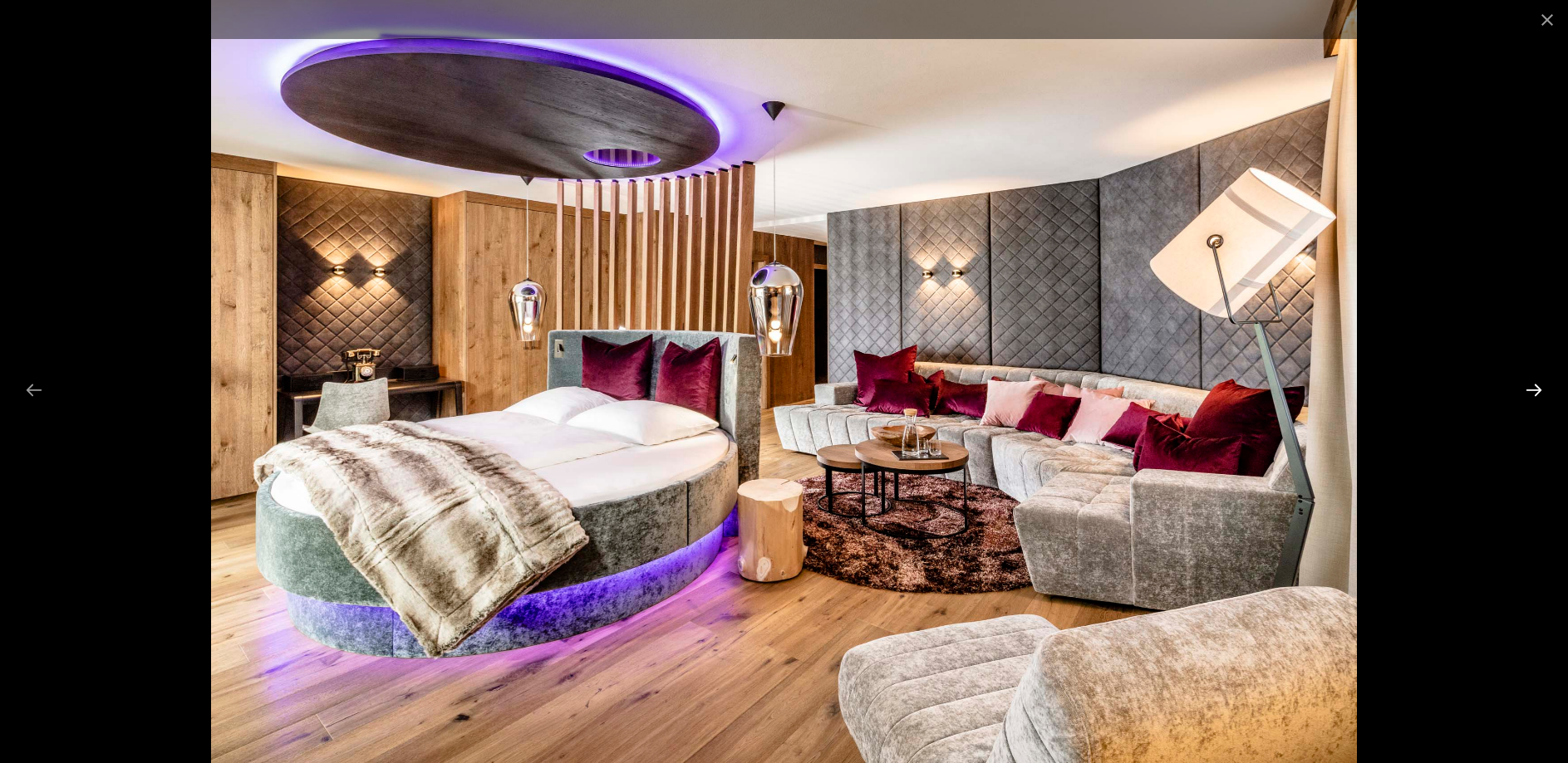
click at [1537, 391] on button "Next slide" at bounding box center [1534, 390] width 35 height 32
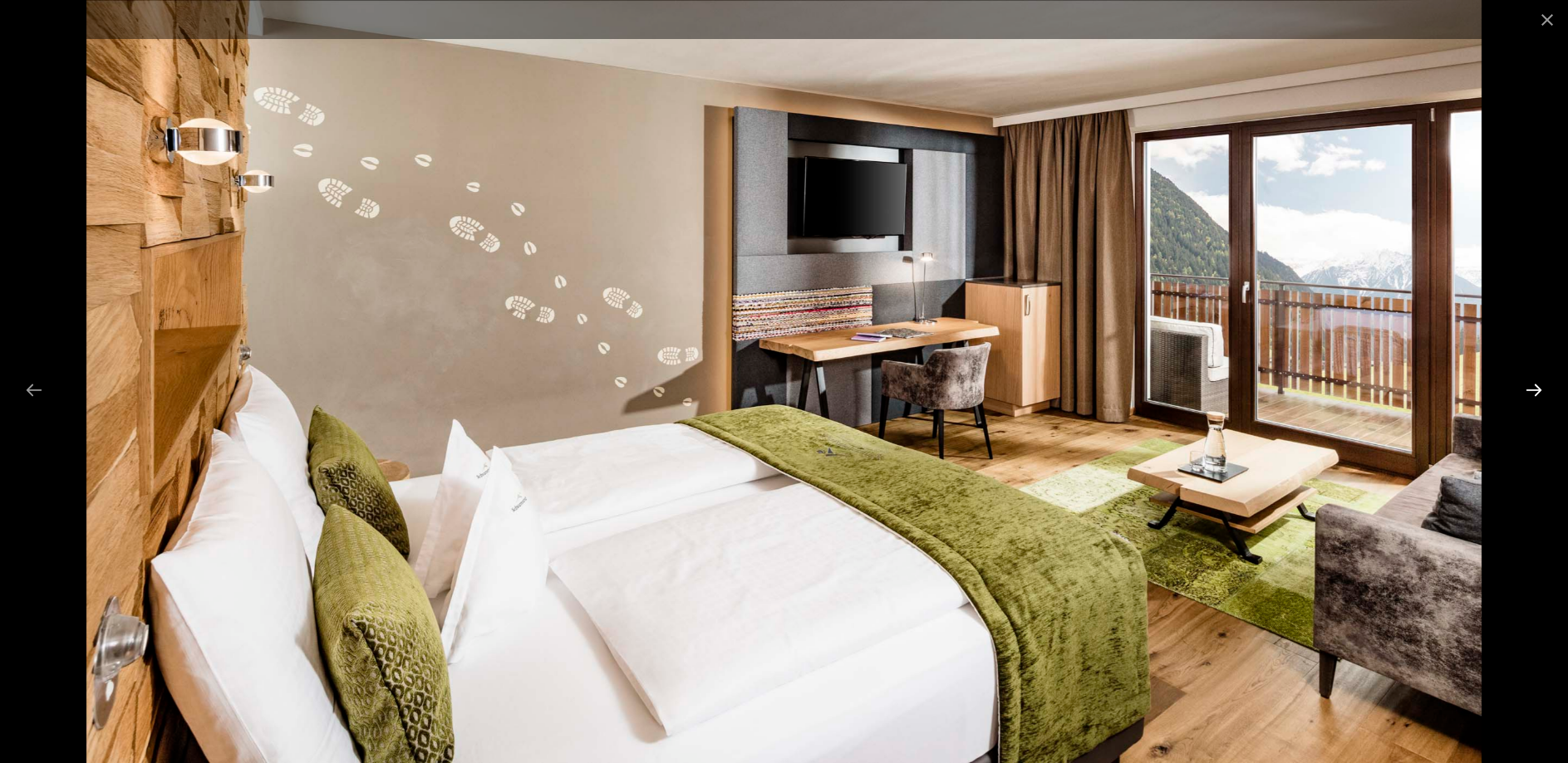
click at [1537, 391] on button "Next slide" at bounding box center [1534, 390] width 35 height 32
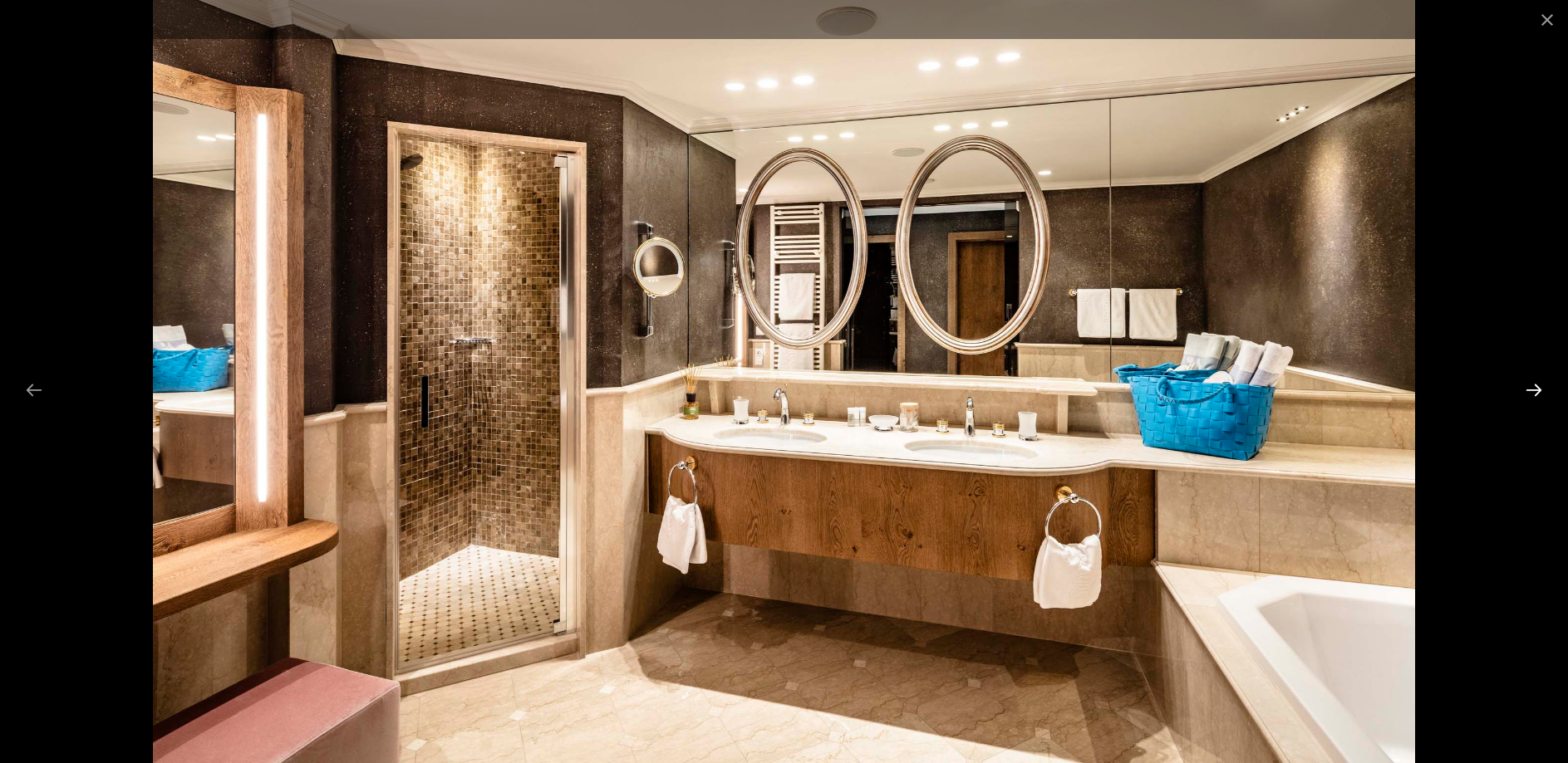
click at [1537, 391] on button "Next slide" at bounding box center [1534, 390] width 35 height 32
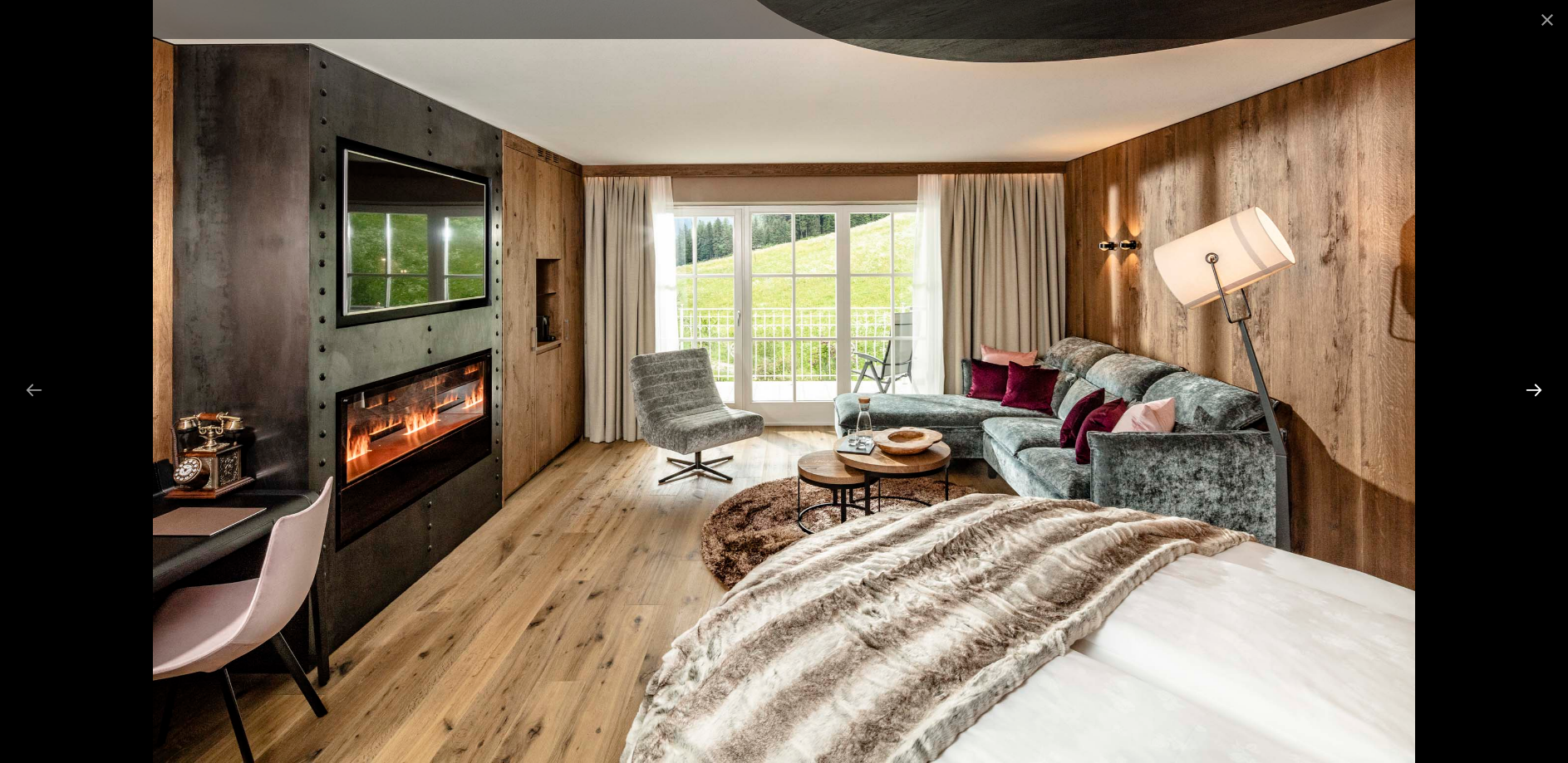
click at [1537, 391] on button "Next slide" at bounding box center [1534, 390] width 35 height 32
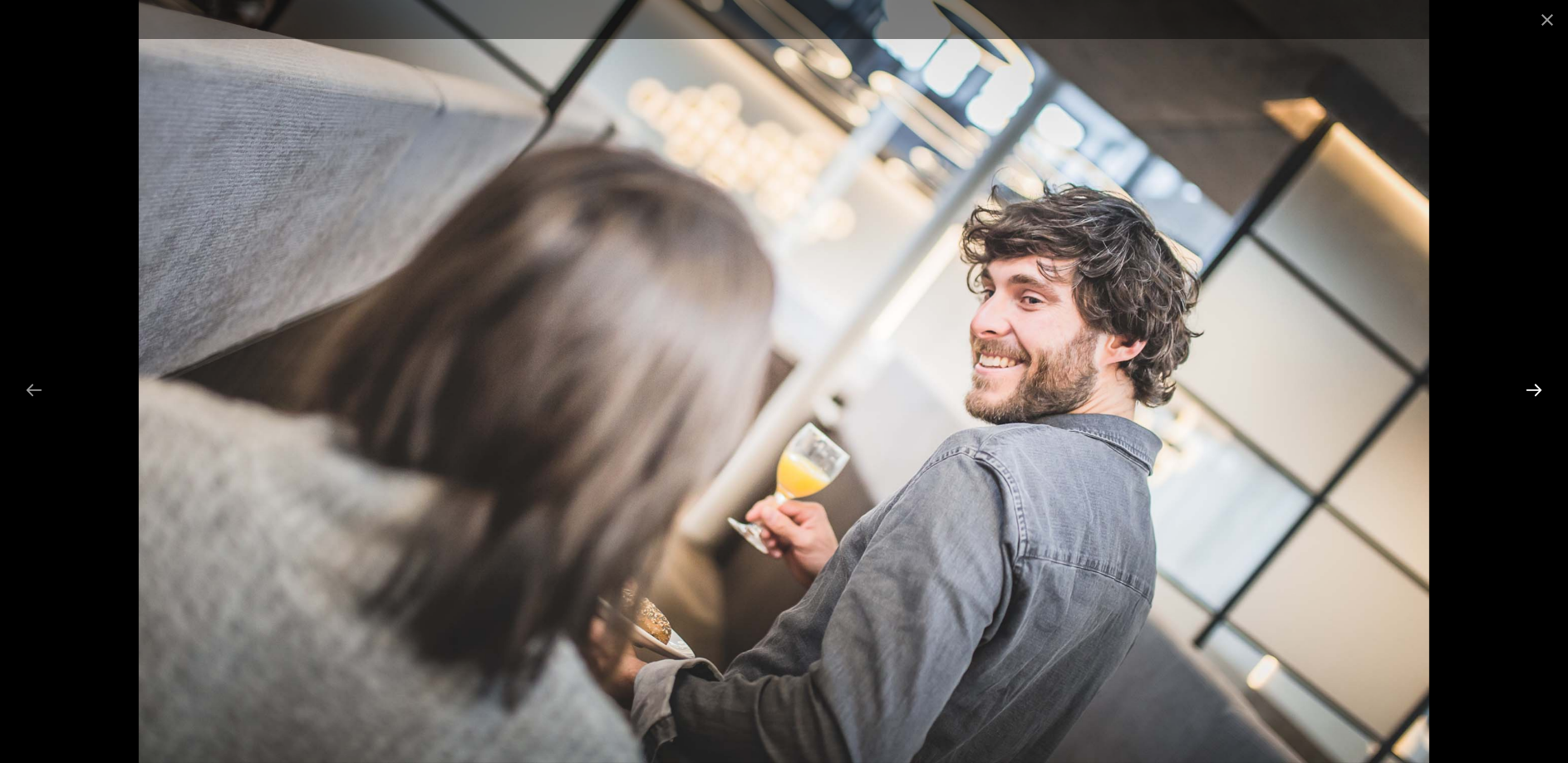
click at [1537, 391] on button "Next slide" at bounding box center [1534, 390] width 35 height 32
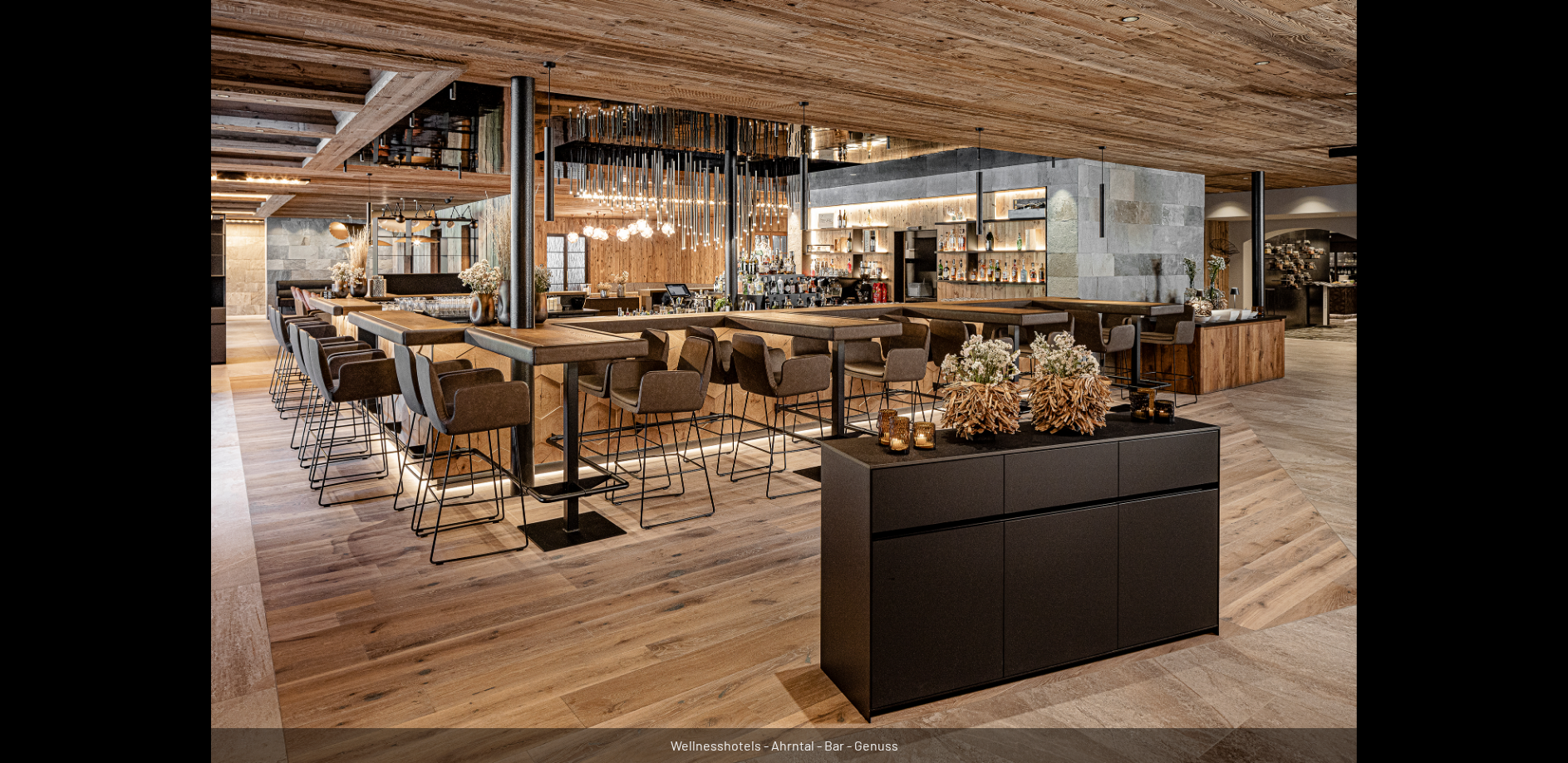
click at [1537, 391] on button "Next slide" at bounding box center [1541, 390] width 35 height 32
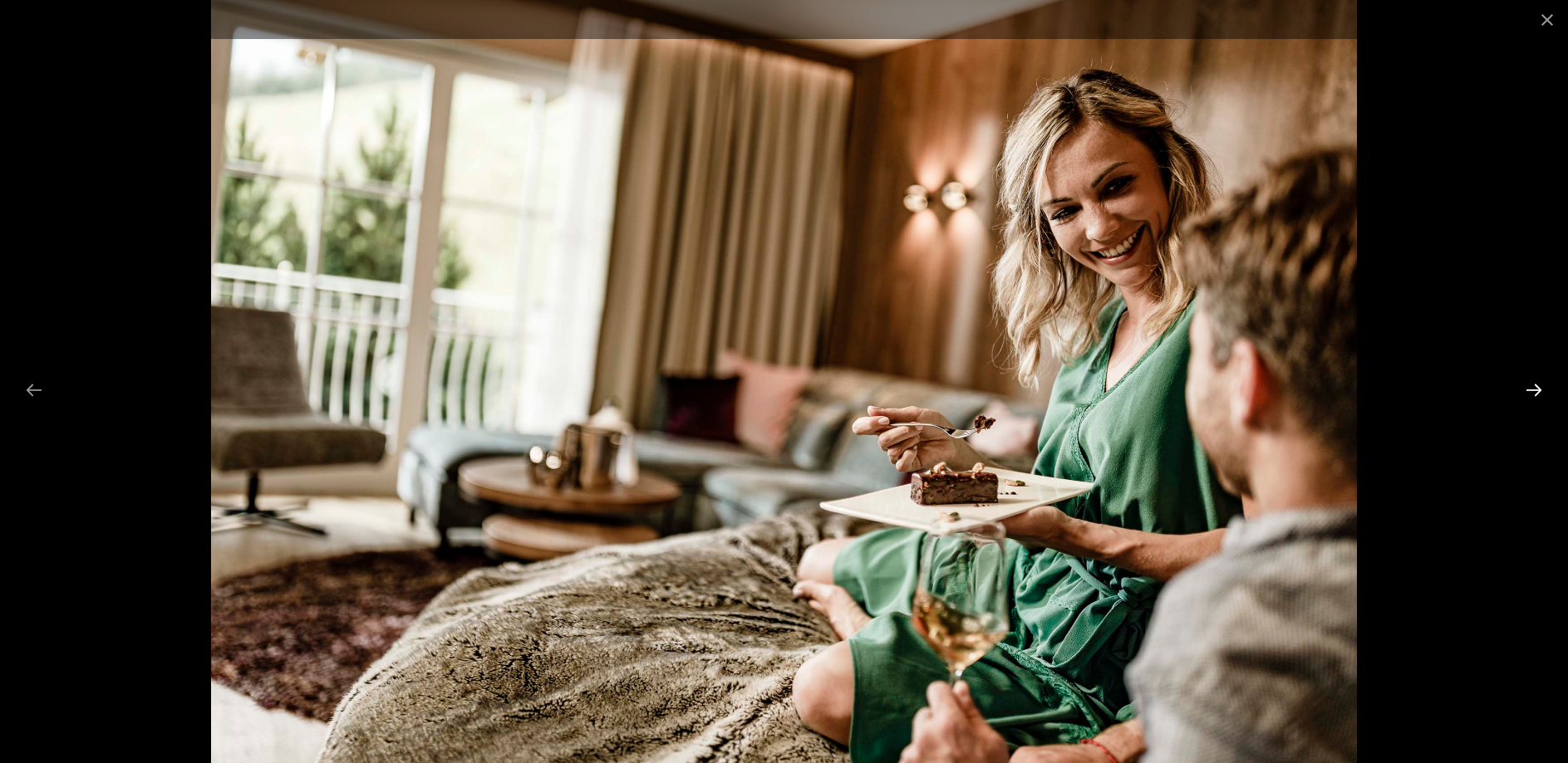
click at [1537, 391] on button "Next slide" at bounding box center [1534, 390] width 35 height 32
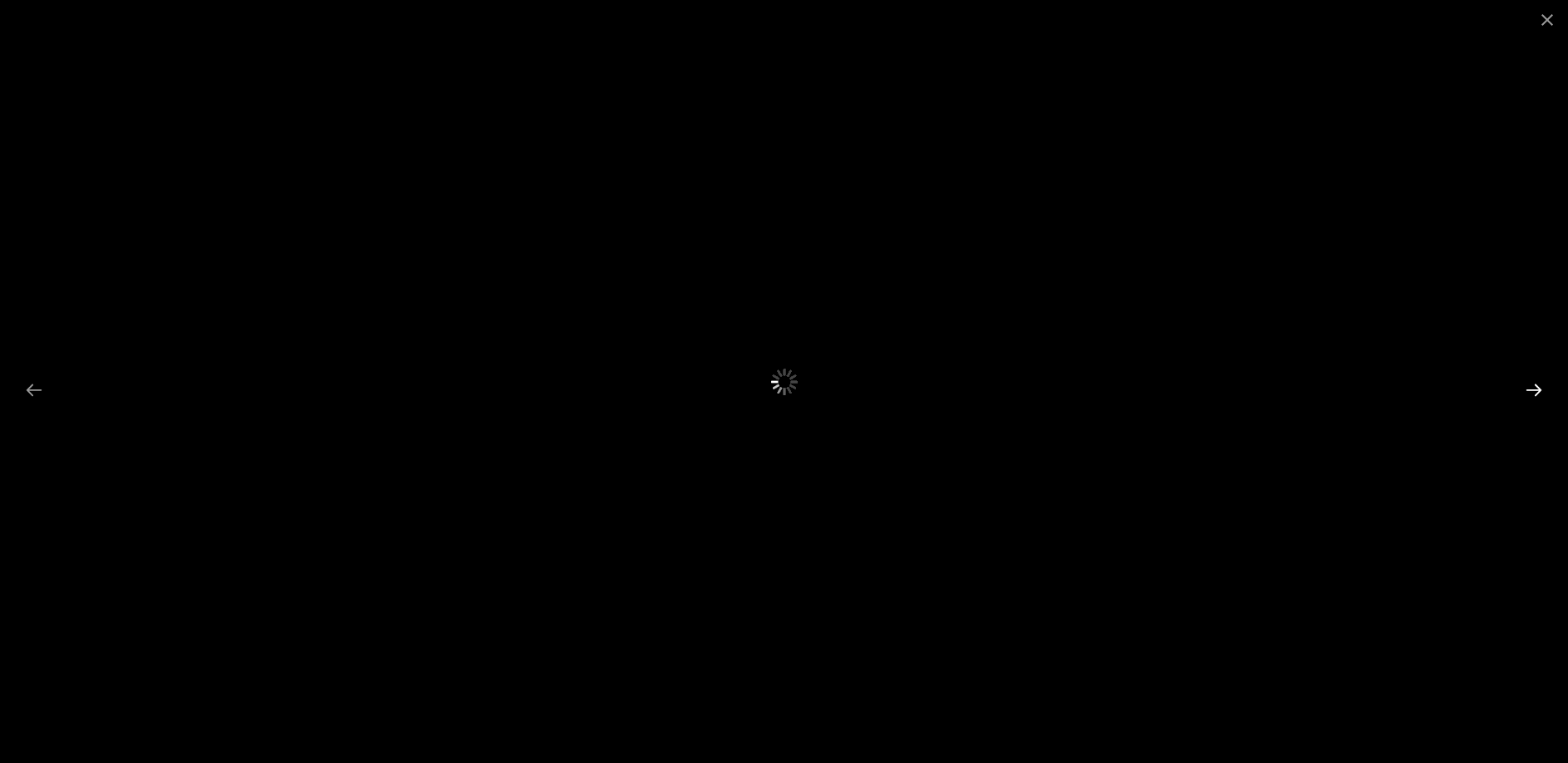
click at [1537, 391] on button "Next slide" at bounding box center [1534, 390] width 35 height 32
click at [1543, 16] on button "Close gallery" at bounding box center [1547, 19] width 42 height 39
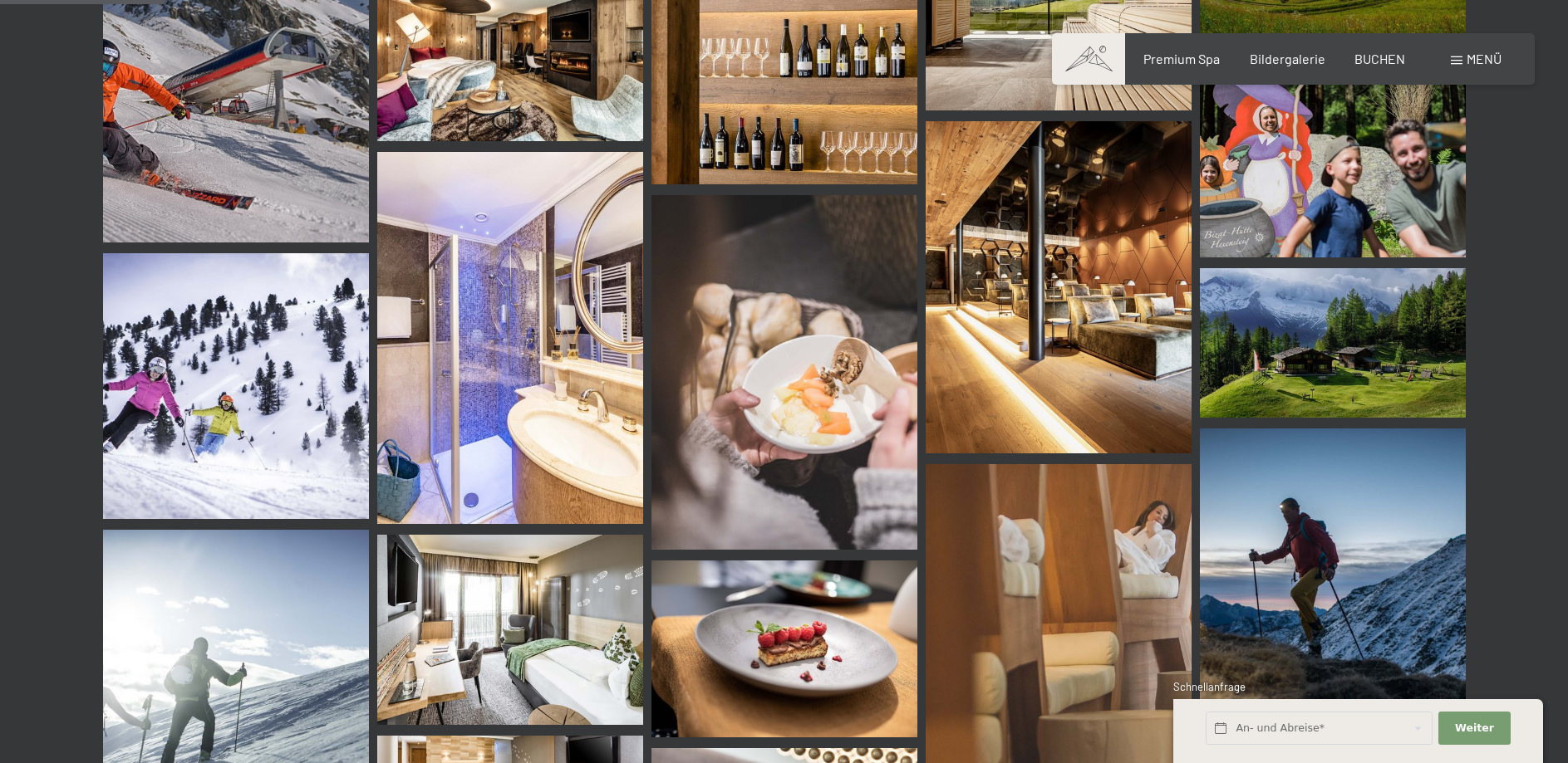
scroll to position [1779, 0]
